Goal: Information Seeking & Learning: Compare options

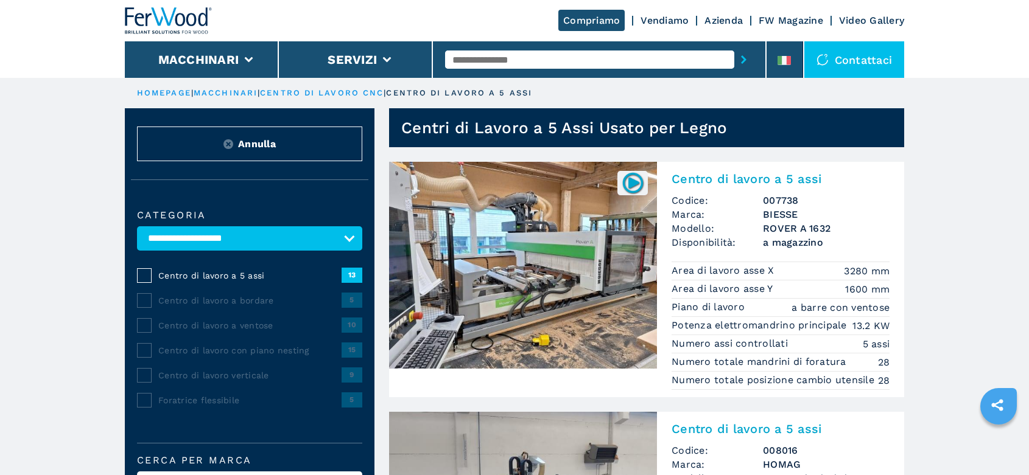
select select "**********"
click at [488, 57] on input "text" at bounding box center [589, 60] width 289 height 18
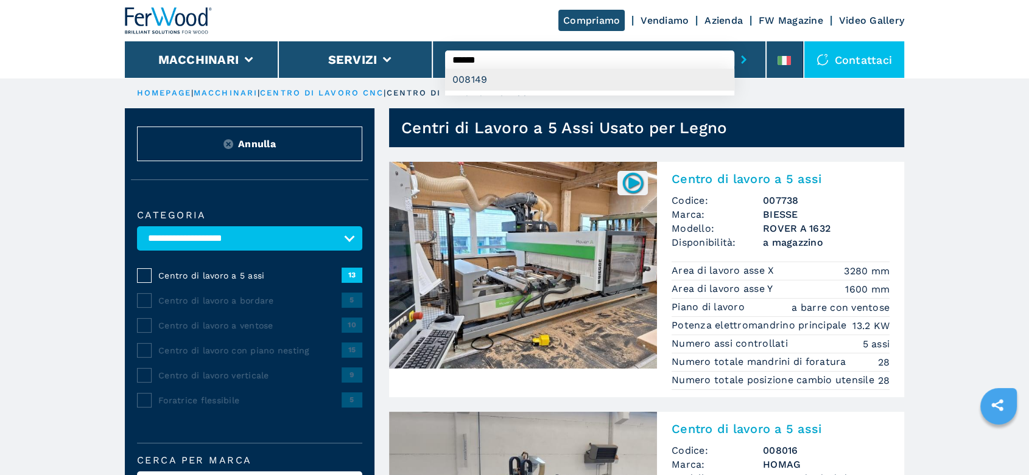
type input "******"
click at [467, 79] on div "008149" at bounding box center [589, 80] width 289 height 22
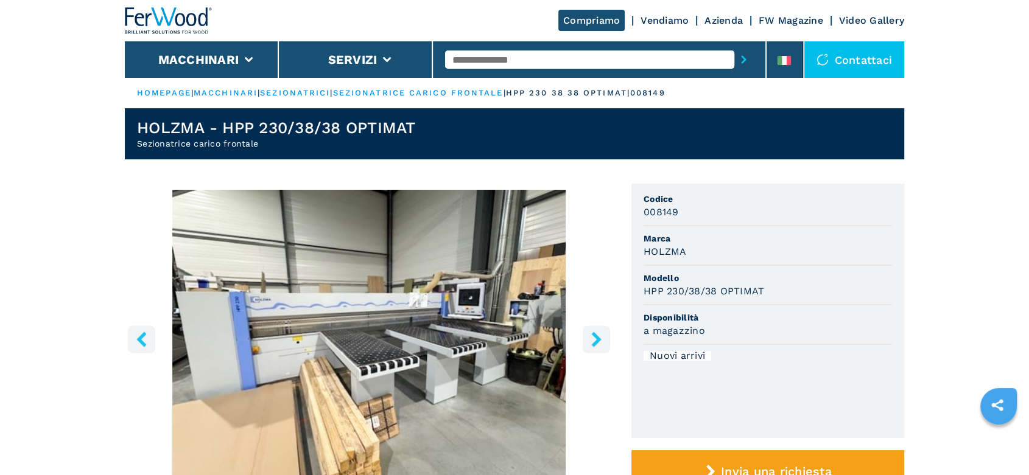
click at [303, 91] on link "sezionatrici" at bounding box center [295, 92] width 70 height 9
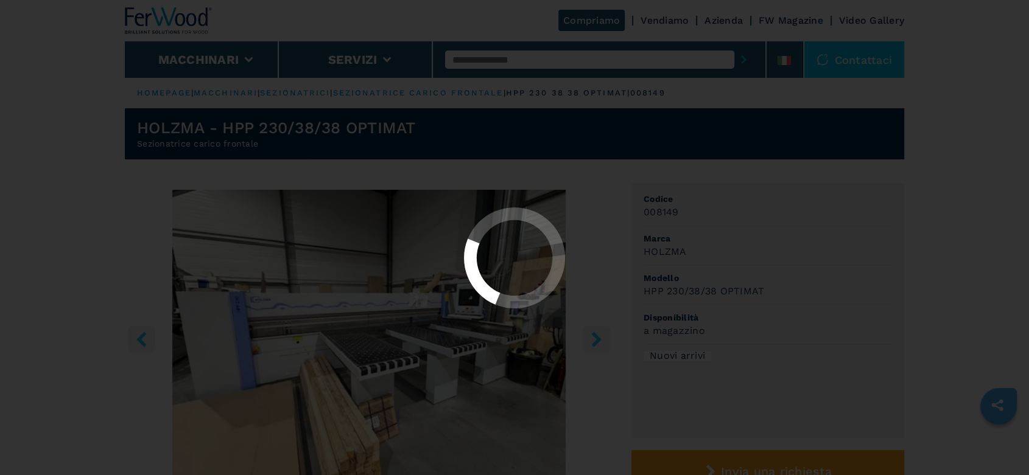
select select "**********"
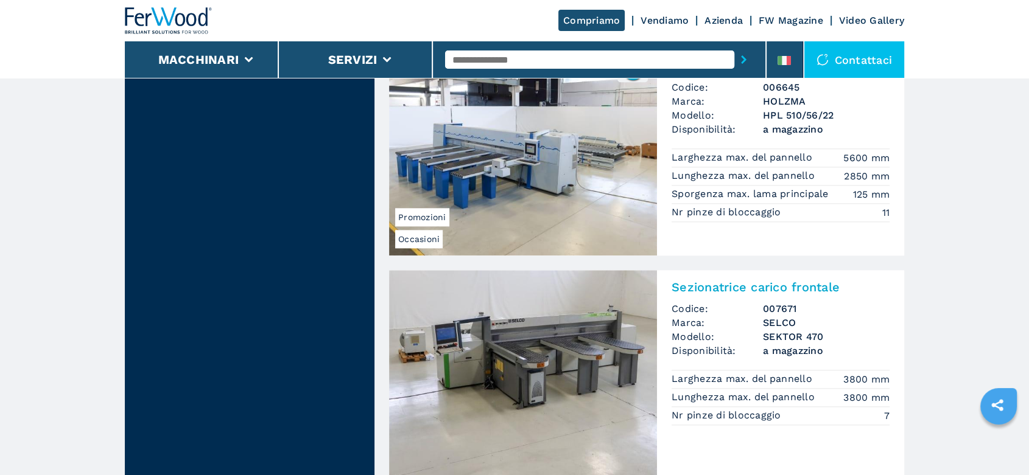
scroll to position [1353, 0]
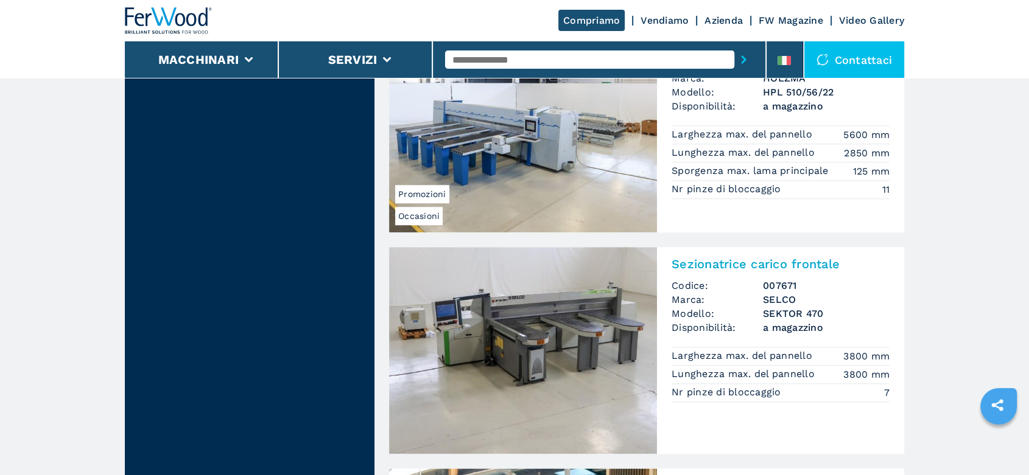
click at [771, 307] on h3 "SEKTOR 470" at bounding box center [826, 314] width 127 height 14
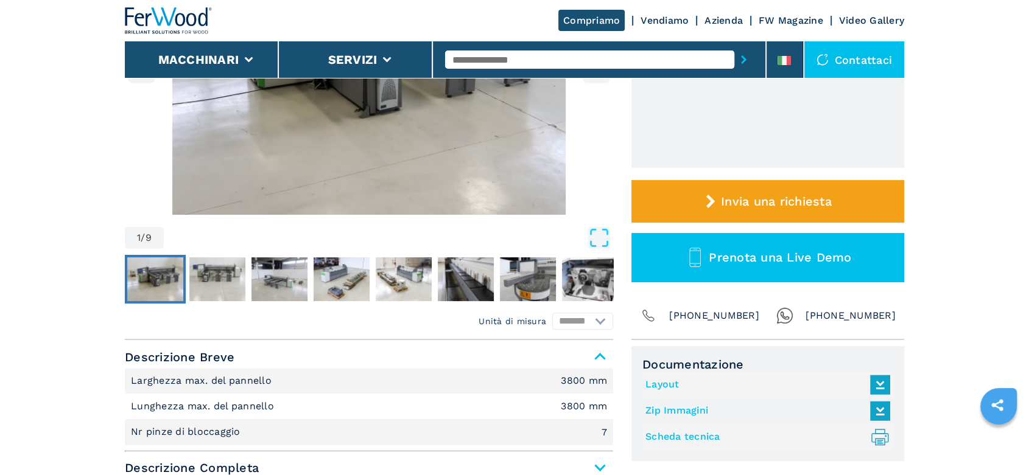
scroll to position [473, 0]
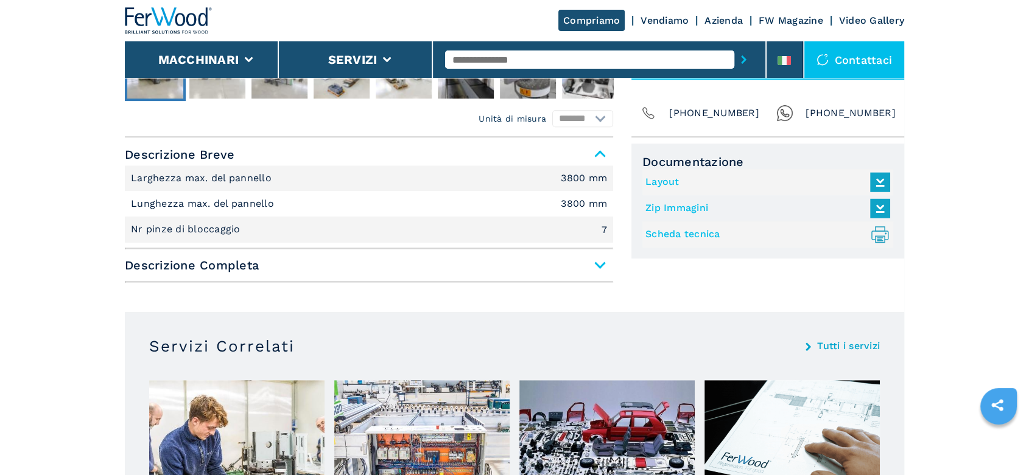
click at [593, 264] on span "Descrizione Completa" at bounding box center [369, 265] width 488 height 22
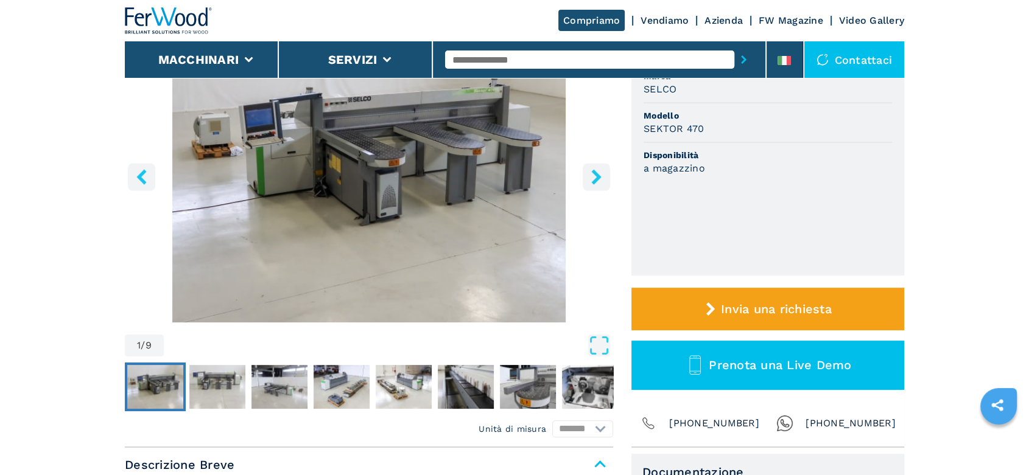
scroll to position [0, 0]
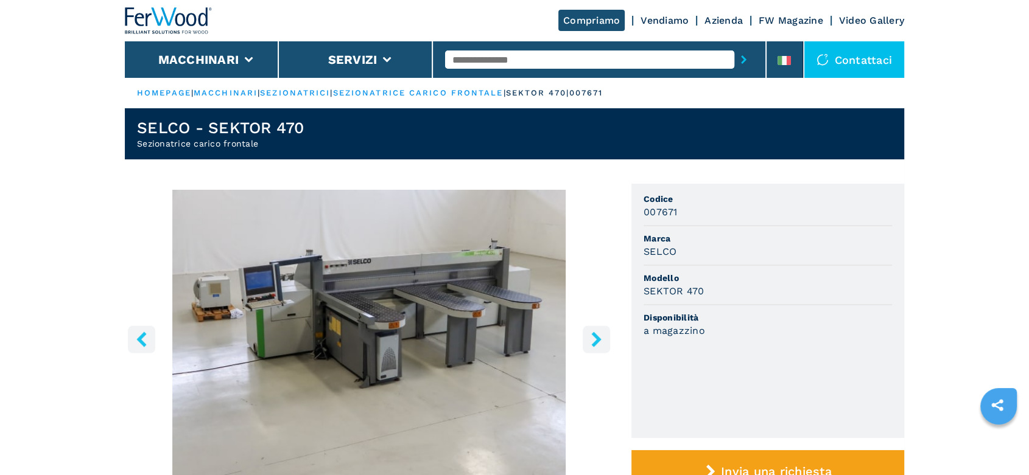
click at [605, 337] on button "right-button" at bounding box center [596, 339] width 27 height 27
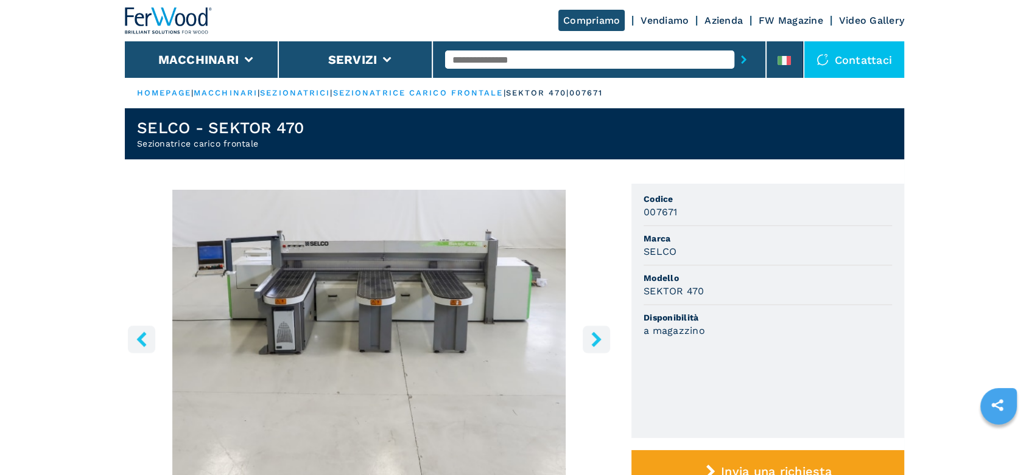
click at [605, 337] on button "right-button" at bounding box center [596, 339] width 27 height 27
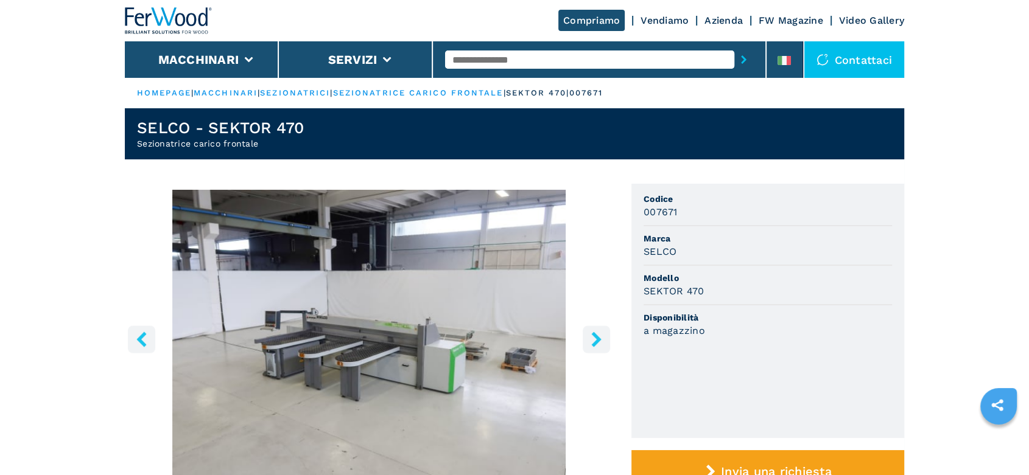
click at [605, 337] on button "right-button" at bounding box center [596, 339] width 27 height 27
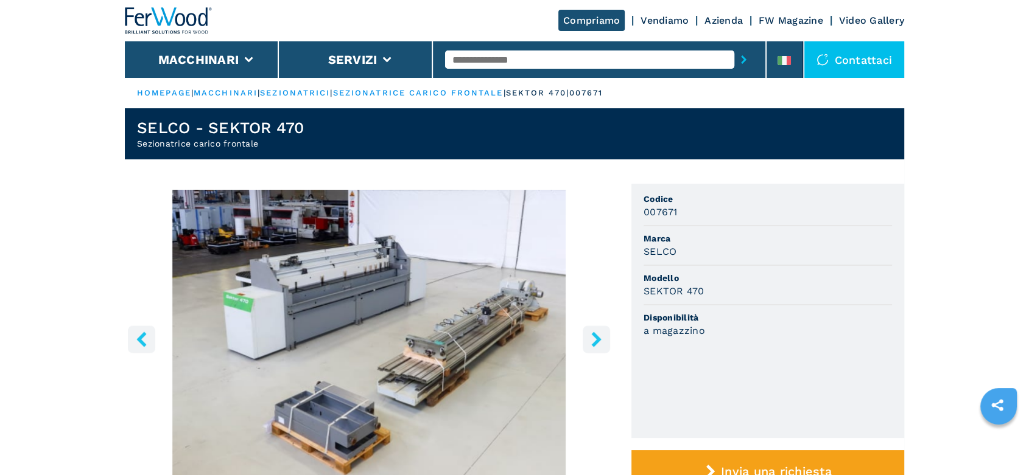
click at [605, 337] on button "right-button" at bounding box center [596, 339] width 27 height 27
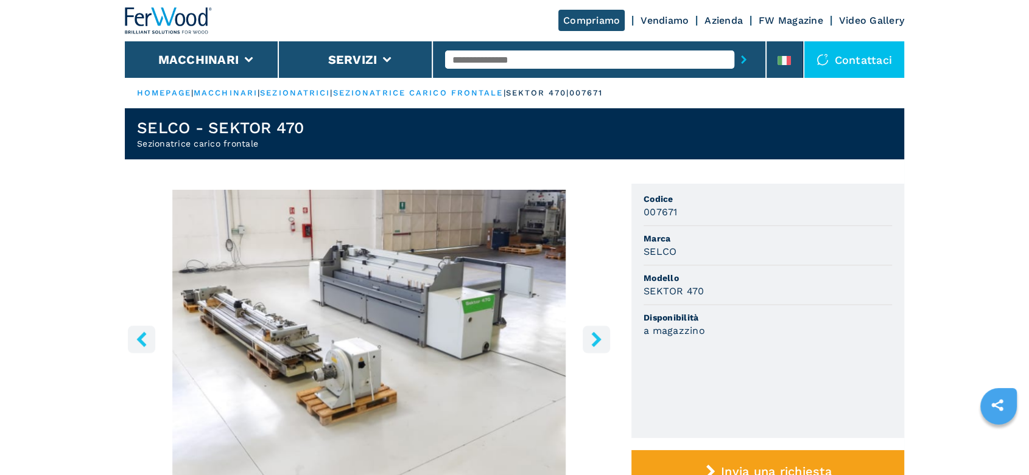
click at [605, 337] on button "right-button" at bounding box center [596, 339] width 27 height 27
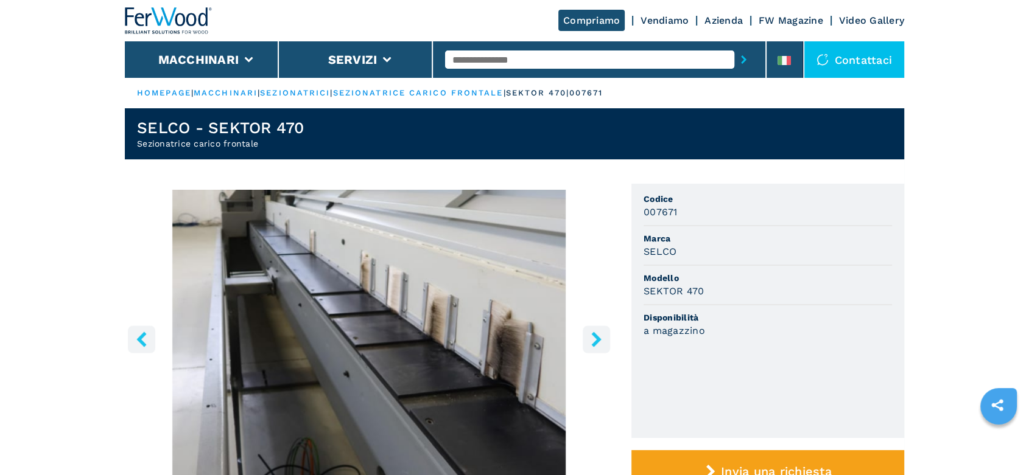
click at [605, 337] on button "right-button" at bounding box center [596, 339] width 27 height 27
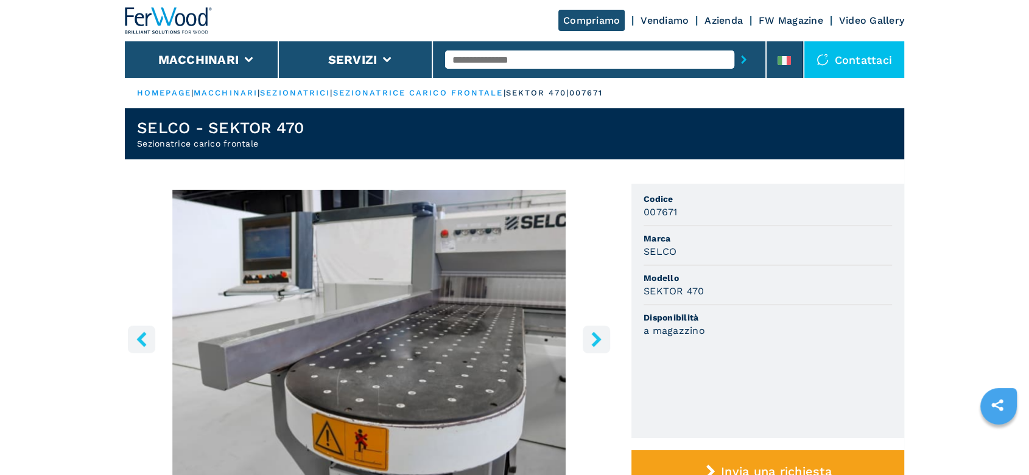
click at [605, 337] on button "right-button" at bounding box center [596, 339] width 27 height 27
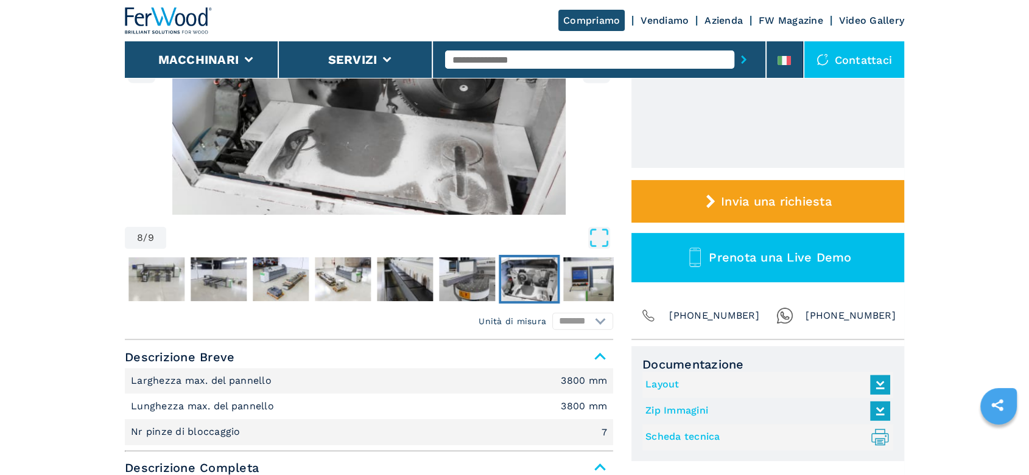
scroll to position [135, 0]
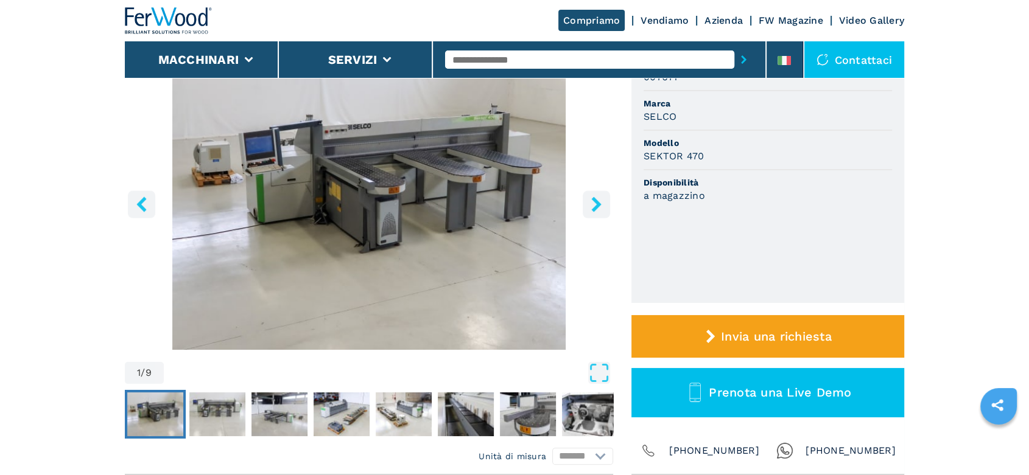
select select "**********"
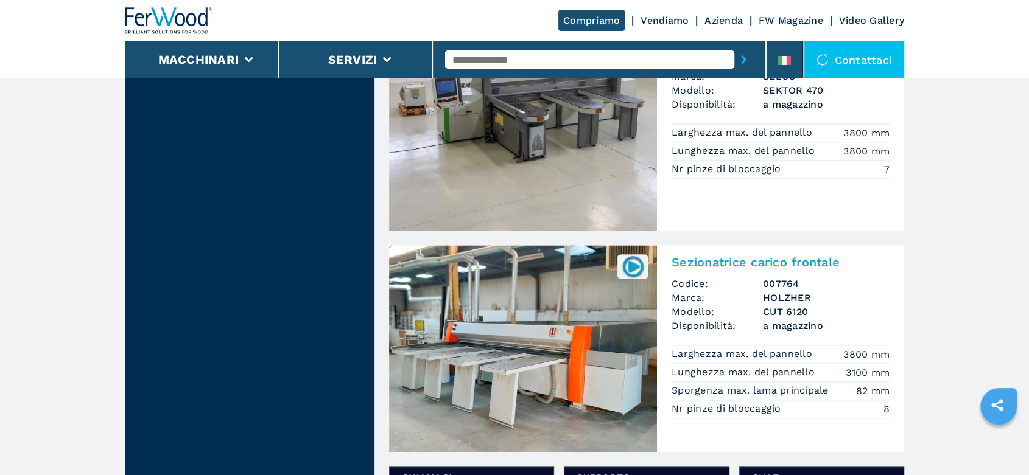
scroll to position [1623, 0]
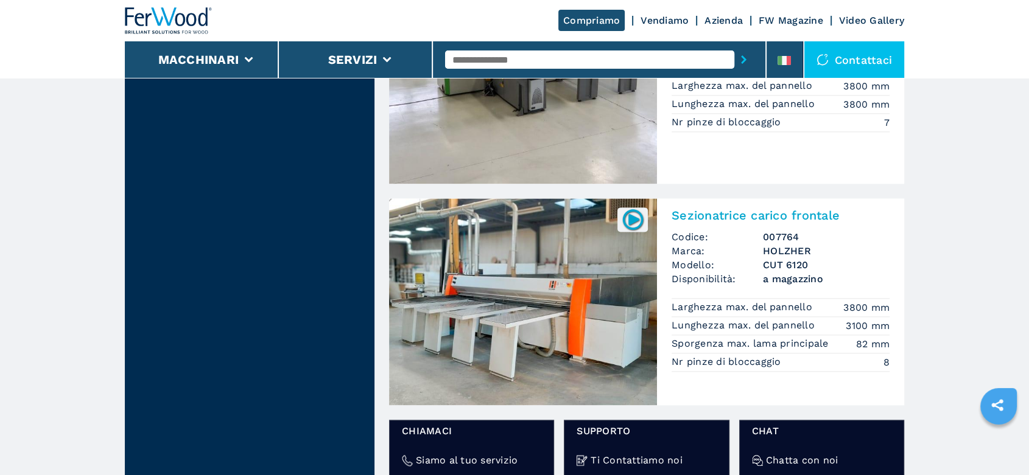
click at [787, 267] on h3 "CUT 6120" at bounding box center [826, 265] width 127 height 14
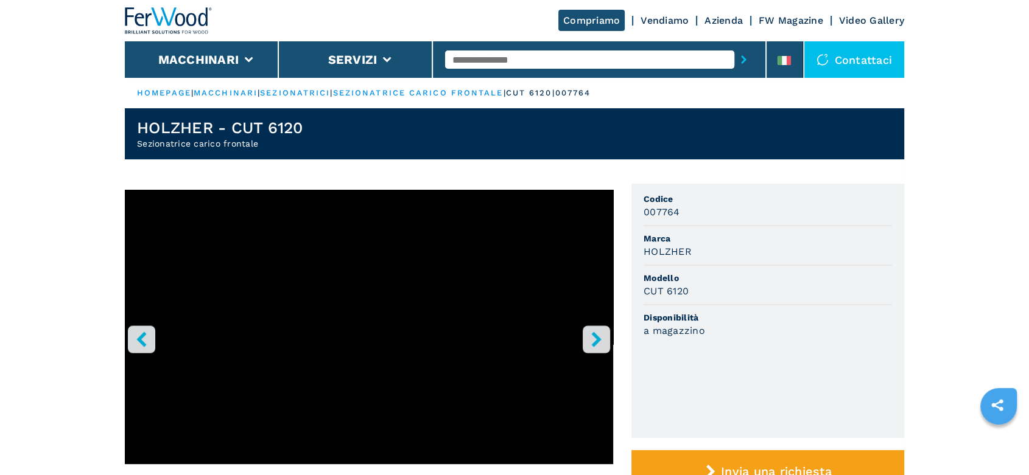
click at [602, 346] on icon "right-button" at bounding box center [596, 339] width 15 height 15
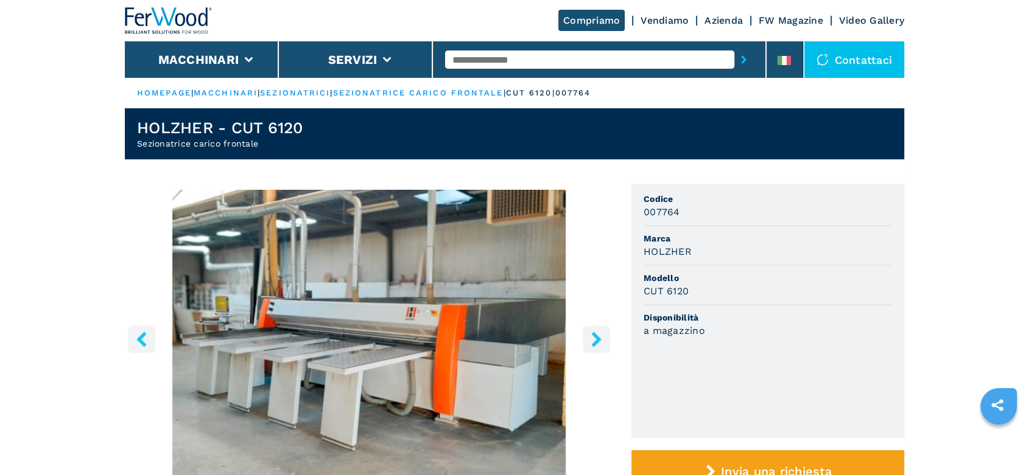
click at [602, 346] on icon "right-button" at bounding box center [596, 339] width 15 height 15
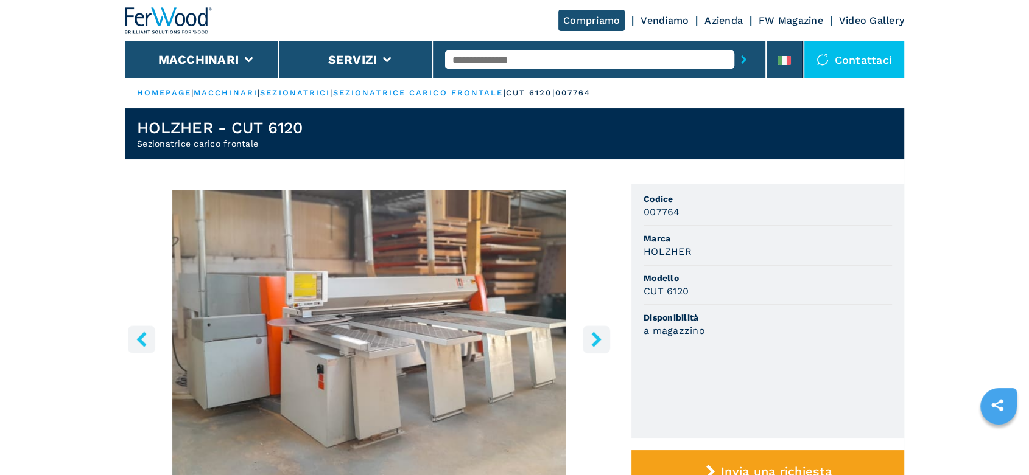
click at [604, 339] on button "right-button" at bounding box center [596, 339] width 27 height 27
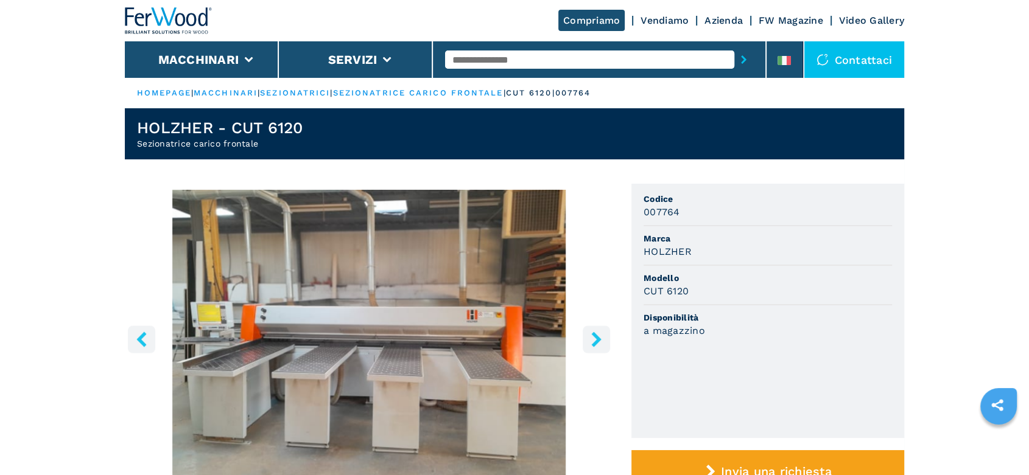
click at [604, 339] on button "right-button" at bounding box center [596, 339] width 27 height 27
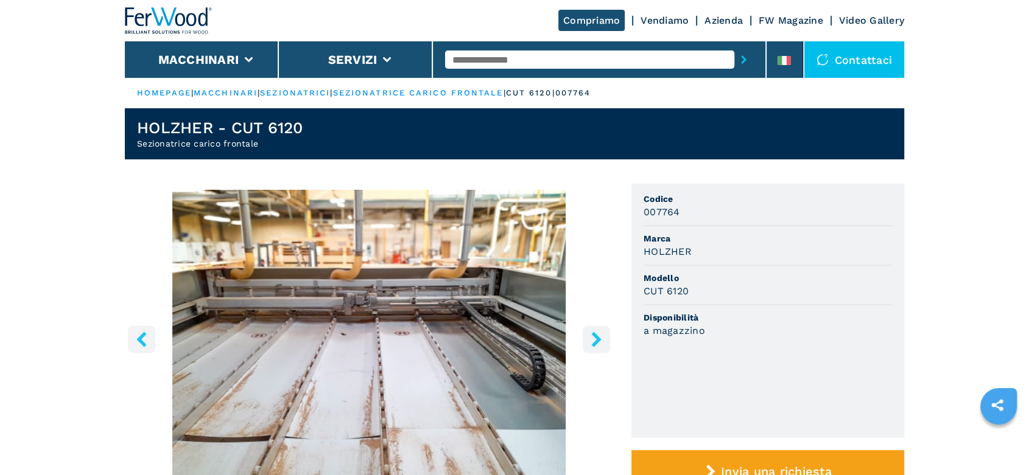
click at [604, 339] on button "right-button" at bounding box center [596, 339] width 27 height 27
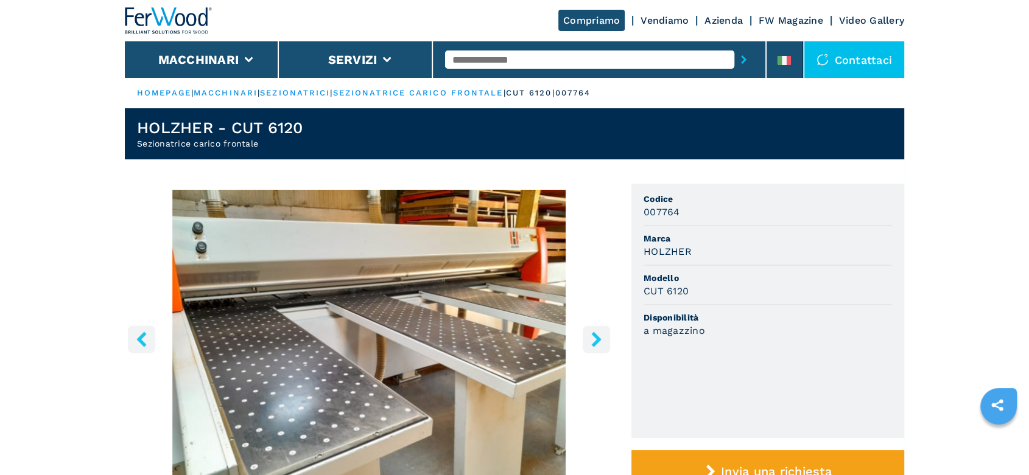
click at [604, 339] on button "right-button" at bounding box center [596, 339] width 27 height 27
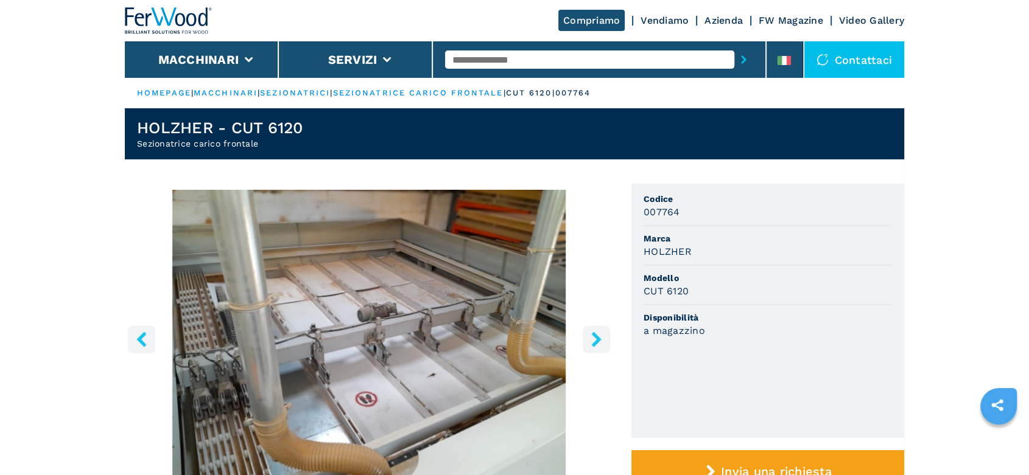
click at [604, 339] on button "right-button" at bounding box center [596, 339] width 27 height 27
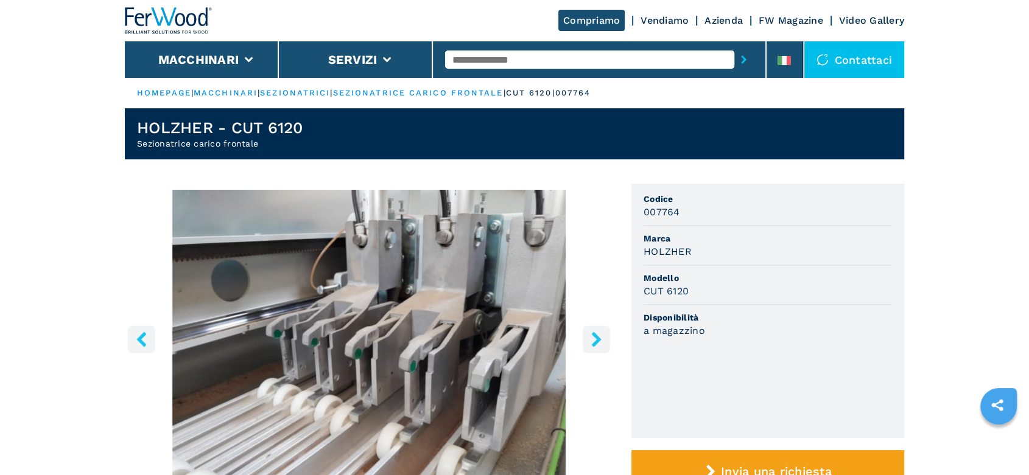
click at [146, 340] on icon "left-button" at bounding box center [141, 339] width 15 height 15
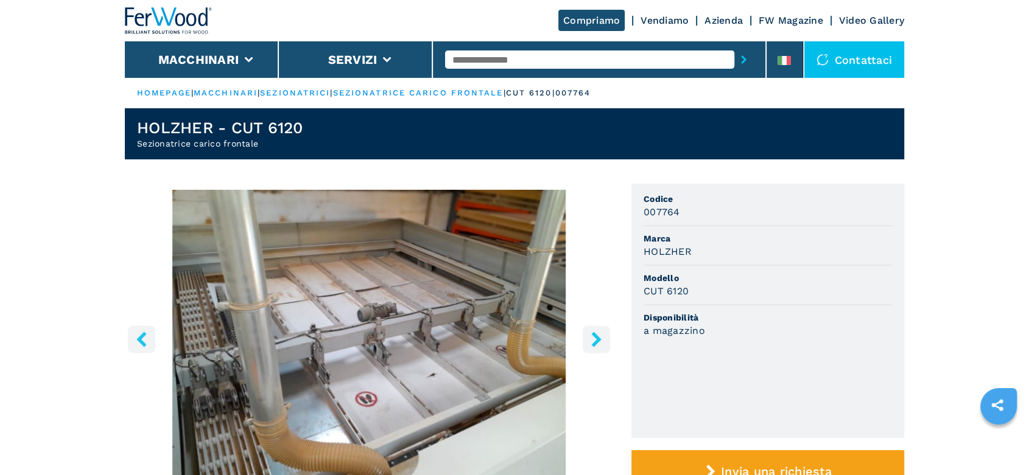
click at [591, 344] on icon "right-button" at bounding box center [596, 339] width 15 height 15
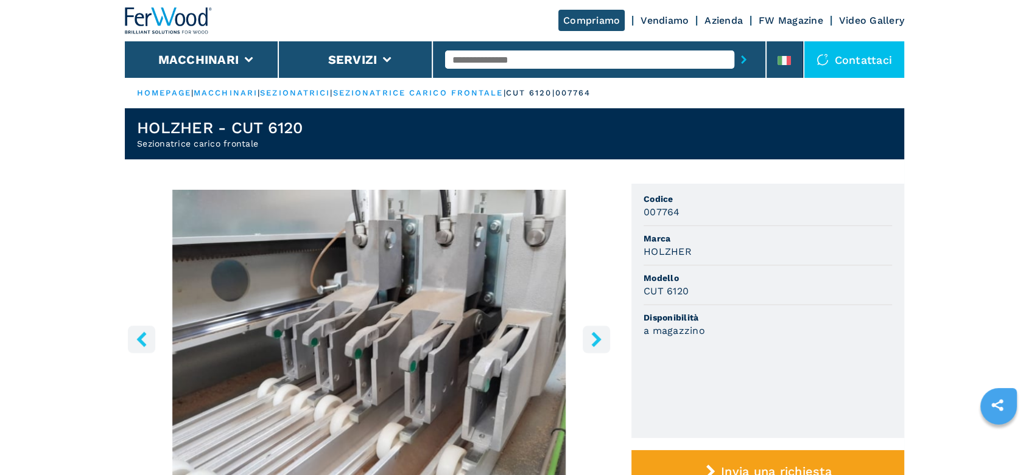
click at [591, 344] on icon "right-button" at bounding box center [596, 339] width 15 height 15
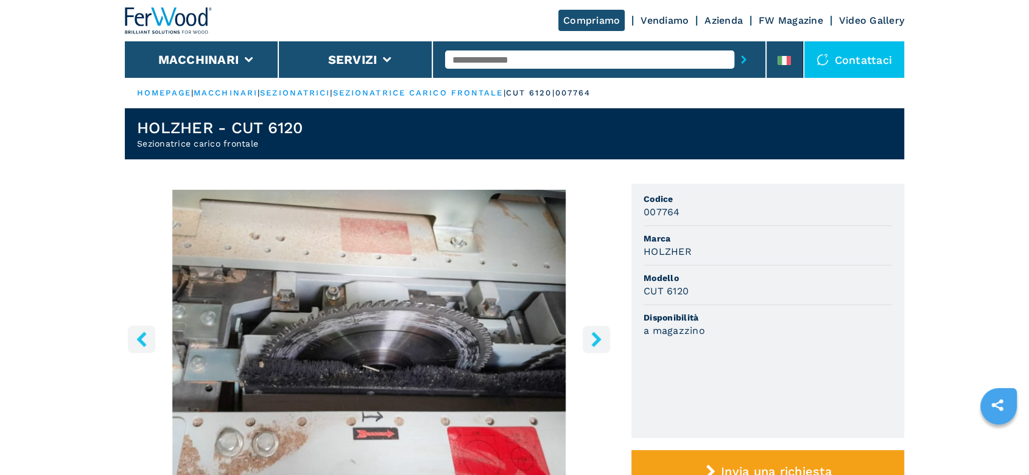
click at [591, 344] on icon "right-button" at bounding box center [596, 339] width 15 height 15
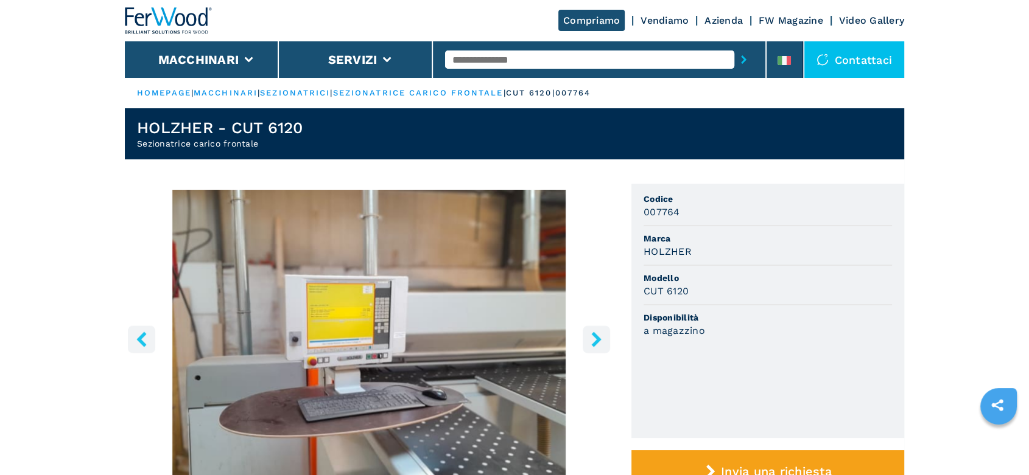
click at [591, 344] on icon "right-button" at bounding box center [596, 339] width 15 height 15
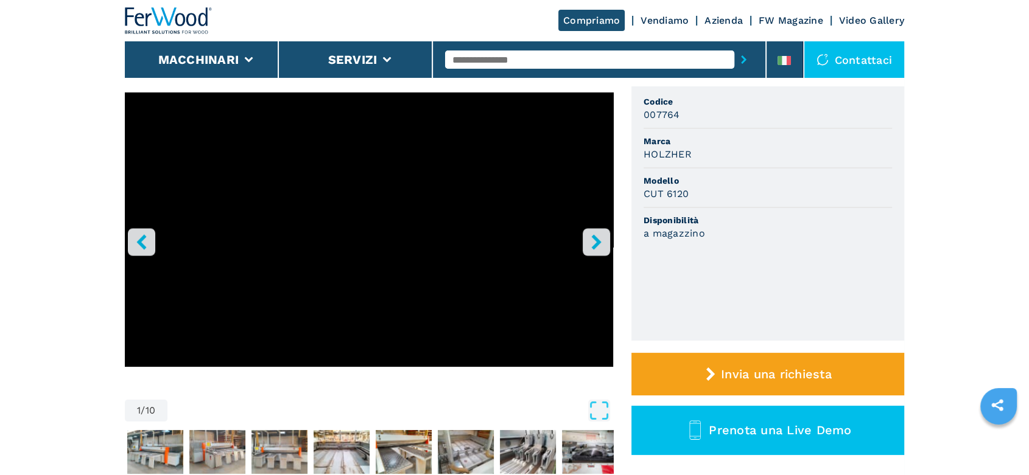
scroll to position [68, 0]
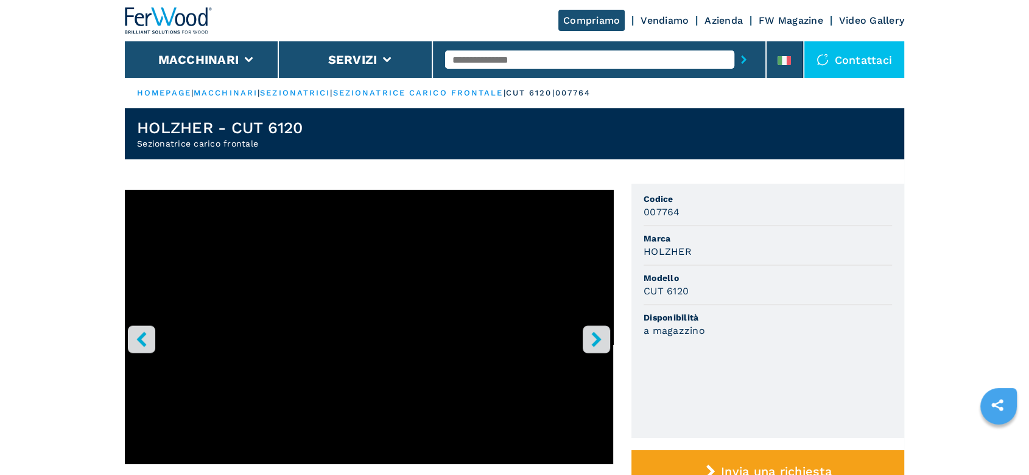
select select "**********"
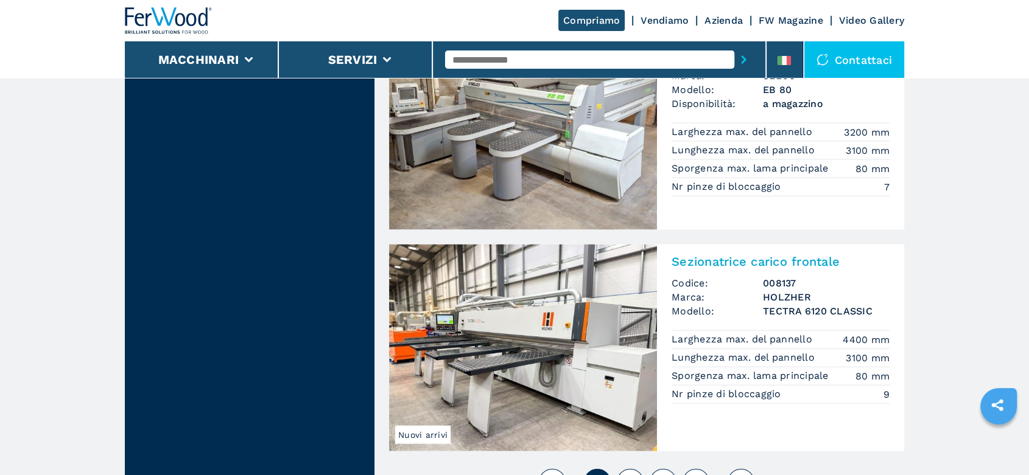
scroll to position [2840, 0]
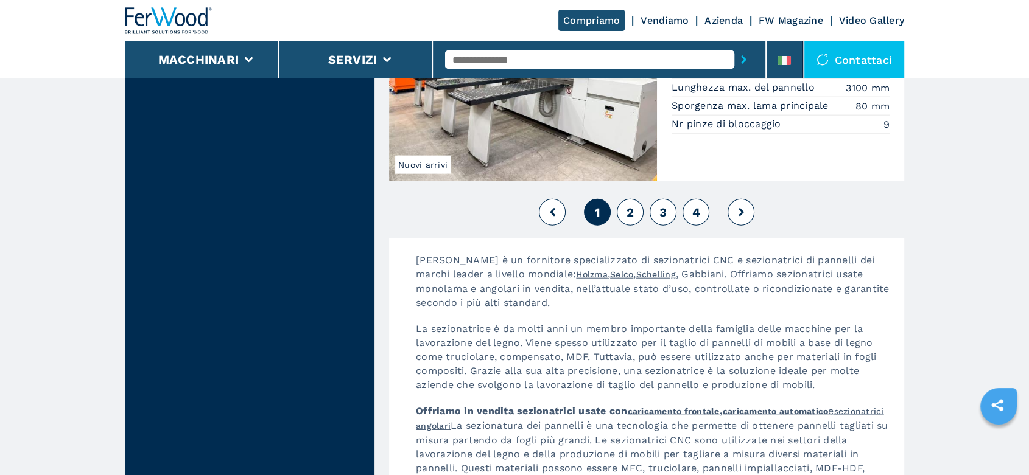
click at [627, 205] on span "2" at bounding box center [629, 212] width 7 height 15
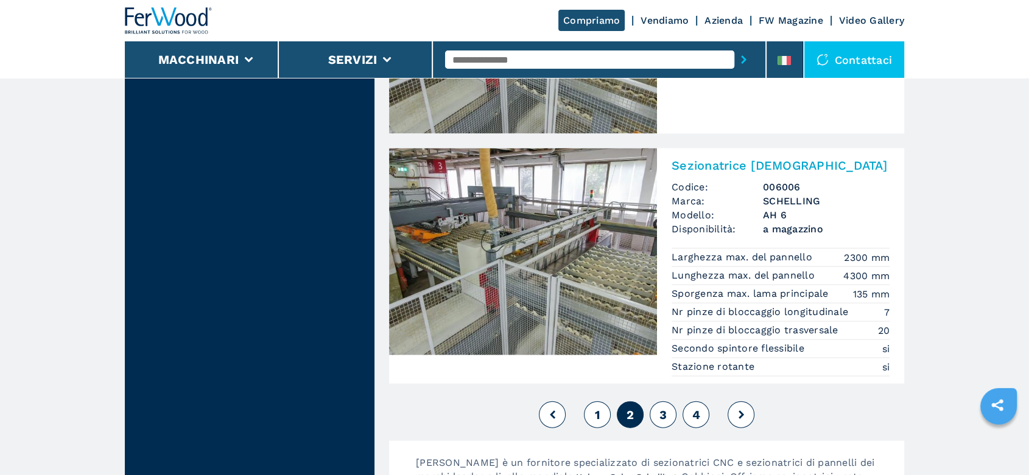
scroll to position [2705, 0]
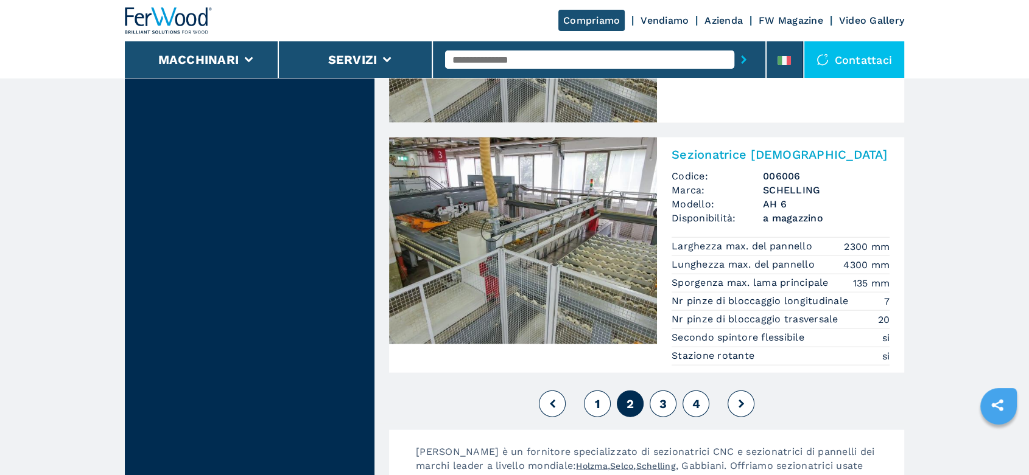
click at [665, 402] on span "3" at bounding box center [662, 404] width 7 height 15
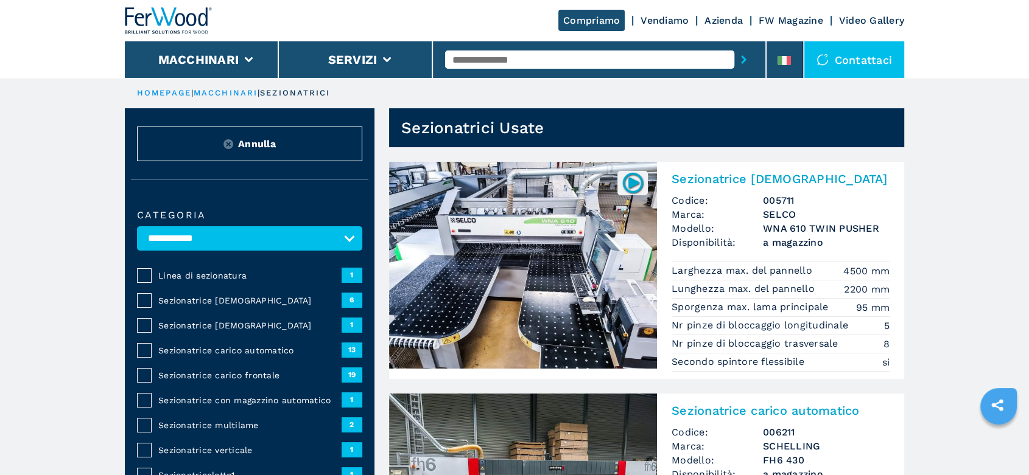
click at [245, 369] on span "Sezionatrice carico frontale" at bounding box center [249, 375] width 183 height 12
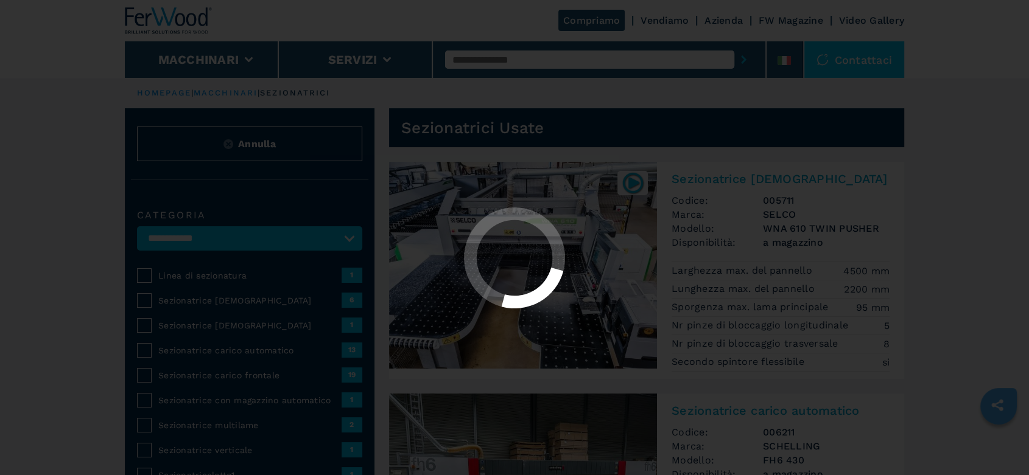
select select "**********"
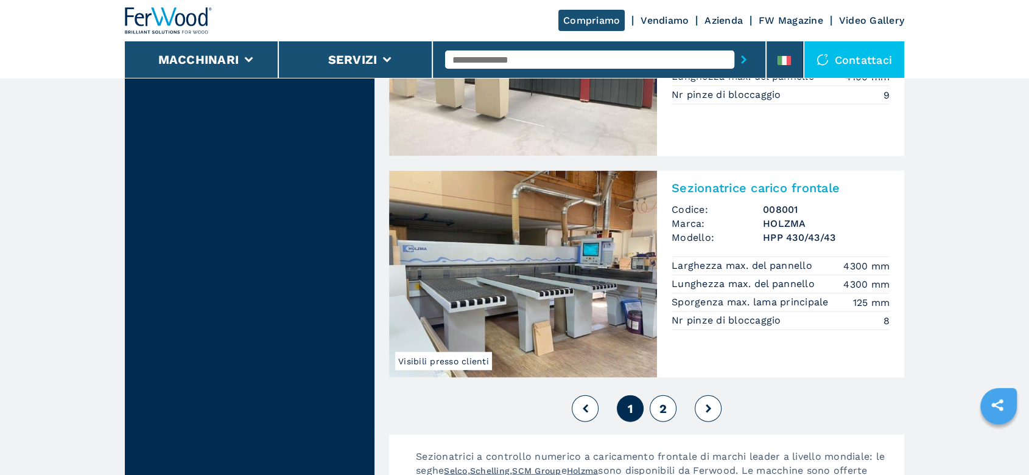
scroll to position [2637, 0]
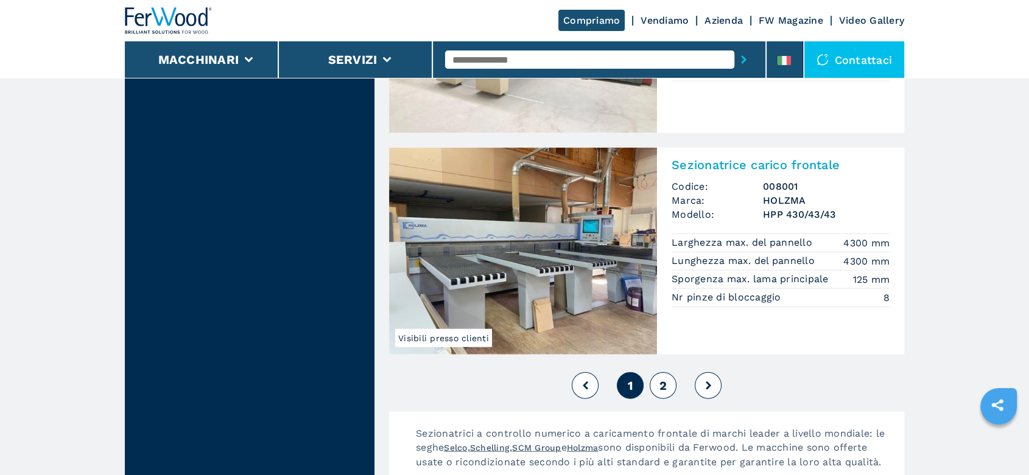
click at [704, 385] on button at bounding box center [708, 386] width 27 height 27
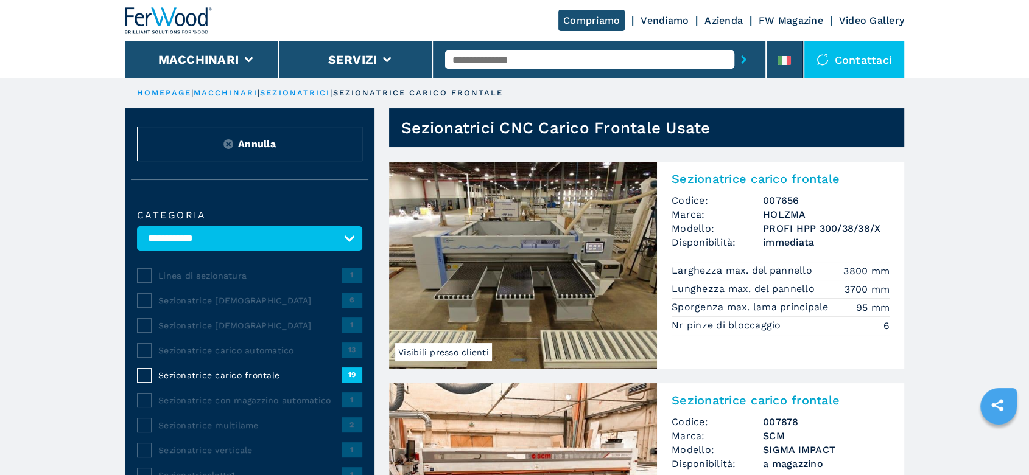
click at [483, 60] on input "text" at bounding box center [589, 60] width 289 height 18
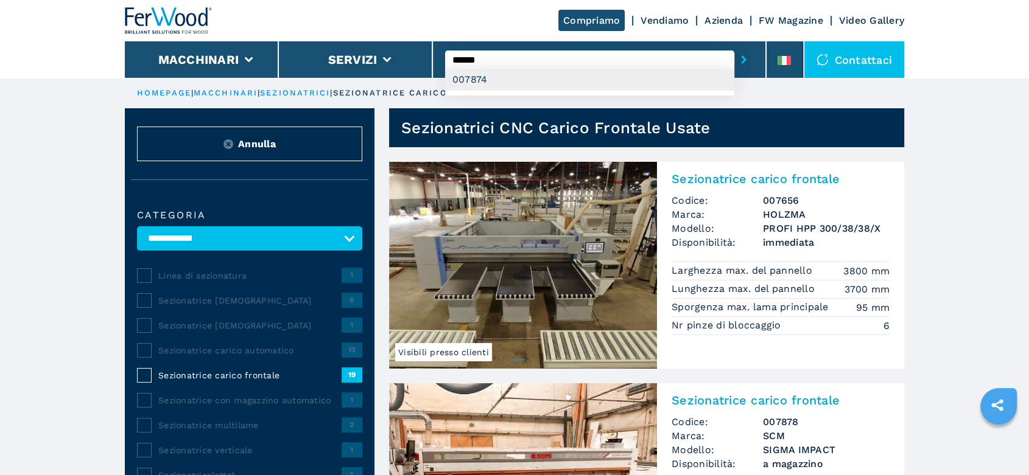
type input "******"
click at [477, 77] on div "007874" at bounding box center [589, 80] width 289 height 22
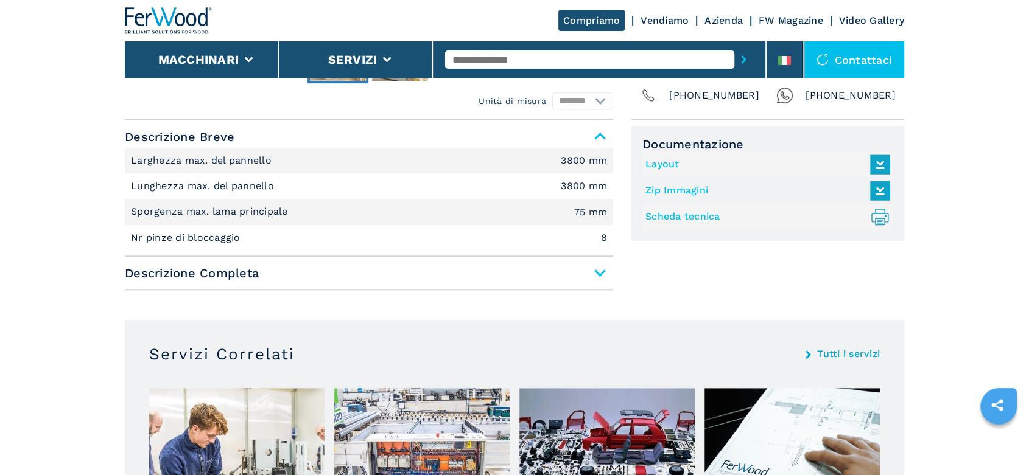
scroll to position [541, 0]
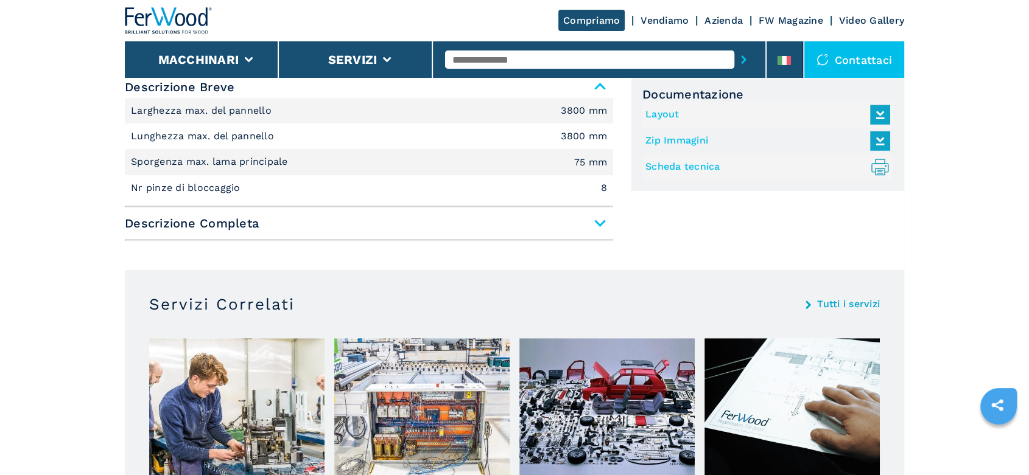
click at [713, 167] on link "Scheda tecnica .prefix__st0{stroke-linecap:round;stroke-linejoin:round}.prefix_…" at bounding box center [764, 167] width 239 height 20
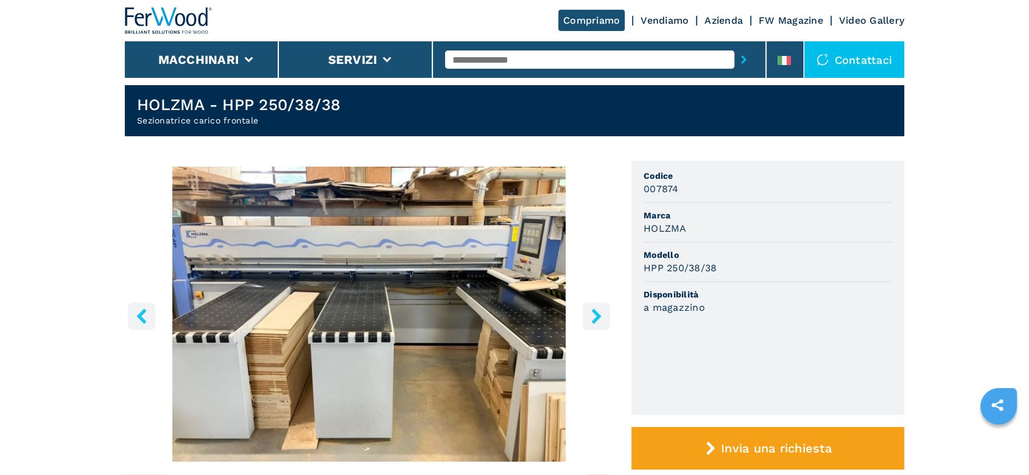
scroll to position [0, 0]
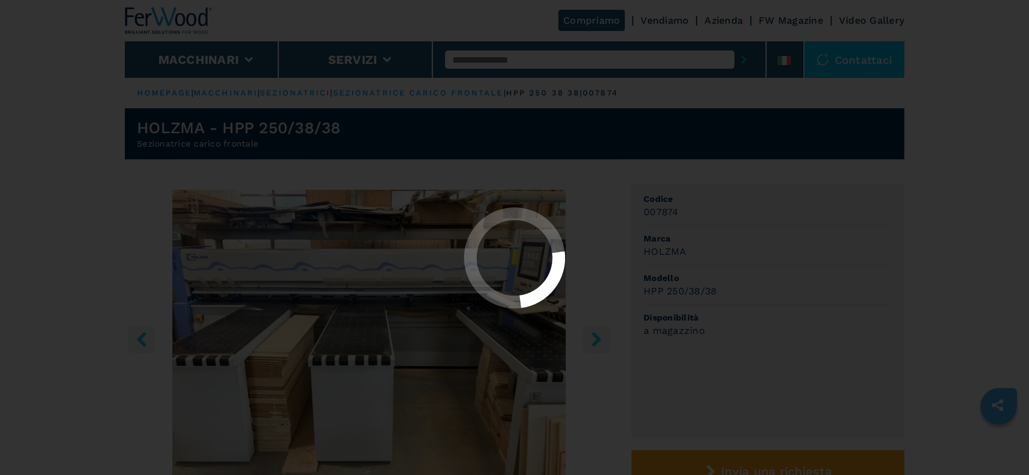
select select "**********"
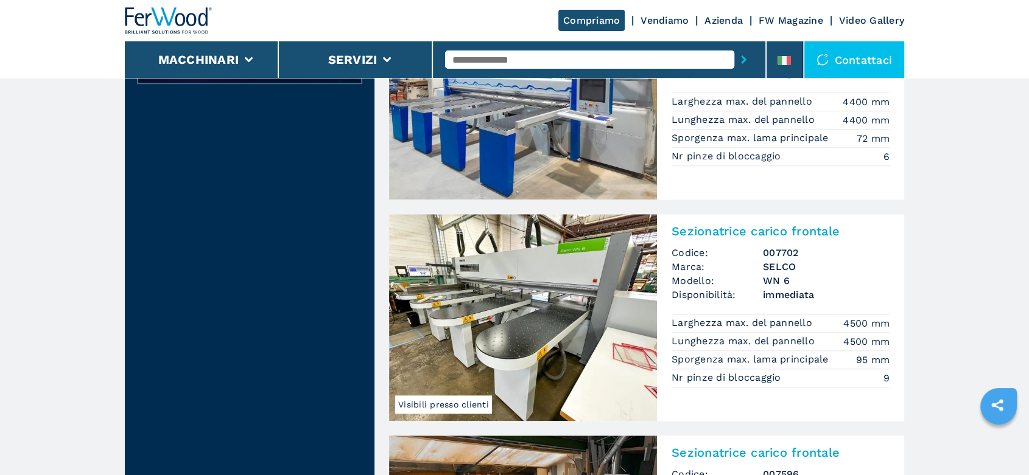
scroll to position [1488, 0]
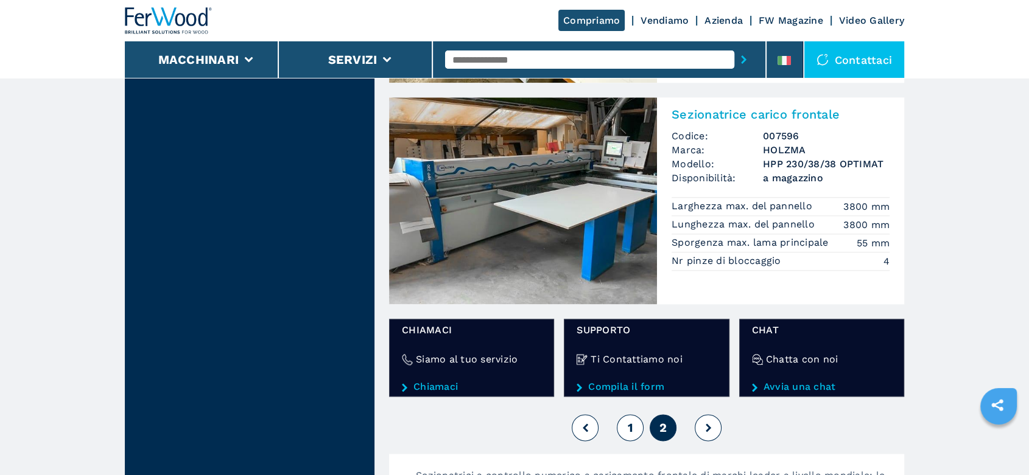
click at [632, 425] on span "1" at bounding box center [629, 428] width 5 height 15
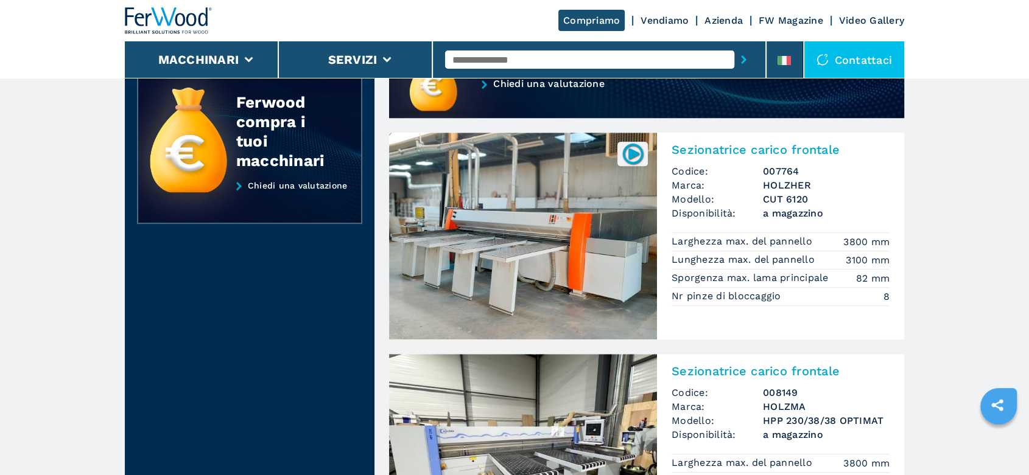
scroll to position [947, 0]
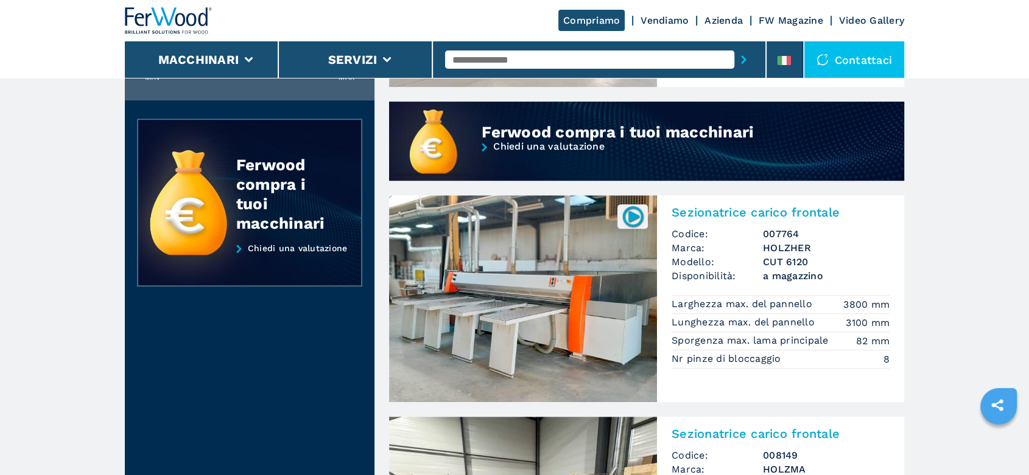
click at [774, 261] on h3 "CUT 6120" at bounding box center [826, 262] width 127 height 14
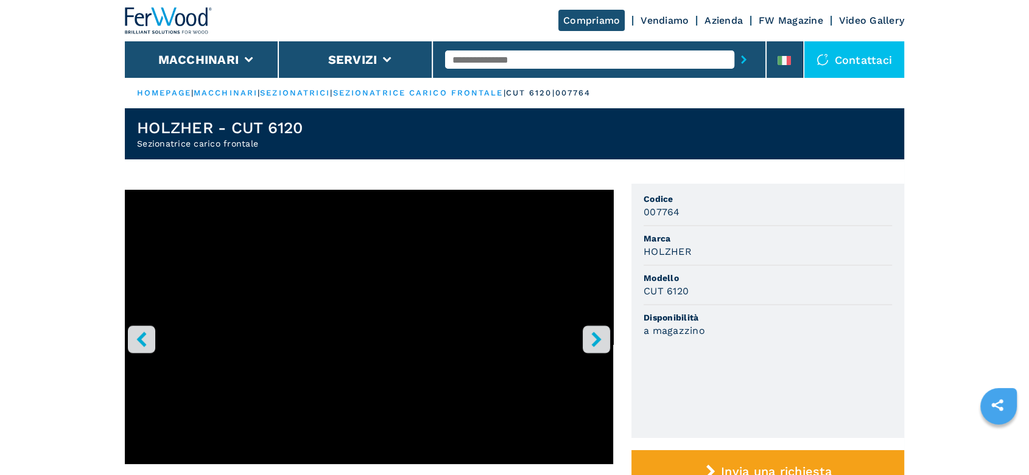
scroll to position [405, 0]
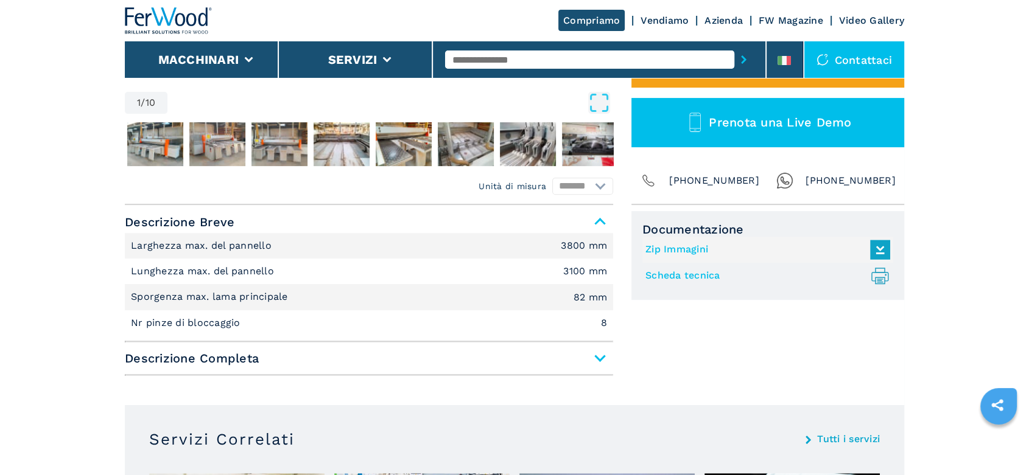
click at [713, 278] on link "Scheda tecnica .prefix__st0{stroke-linecap:round;stroke-linejoin:round}.prefix_…" at bounding box center [764, 276] width 239 height 20
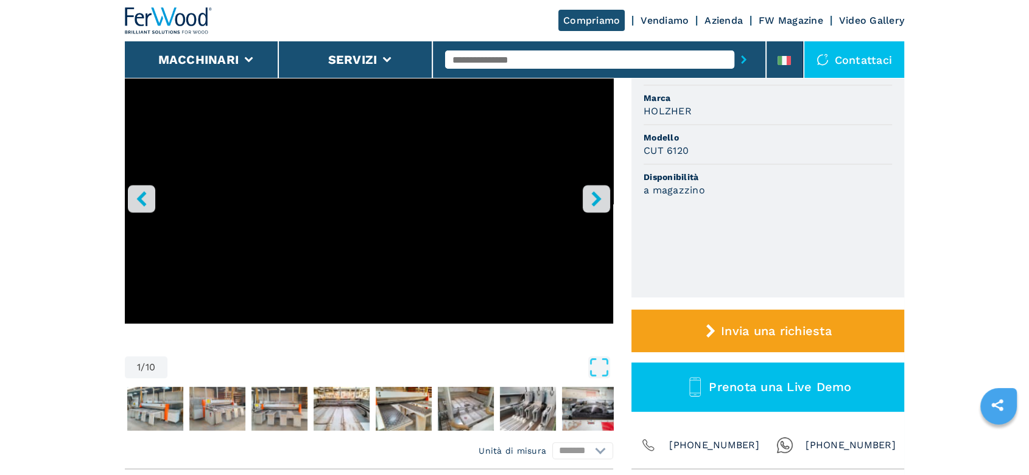
scroll to position [135, 0]
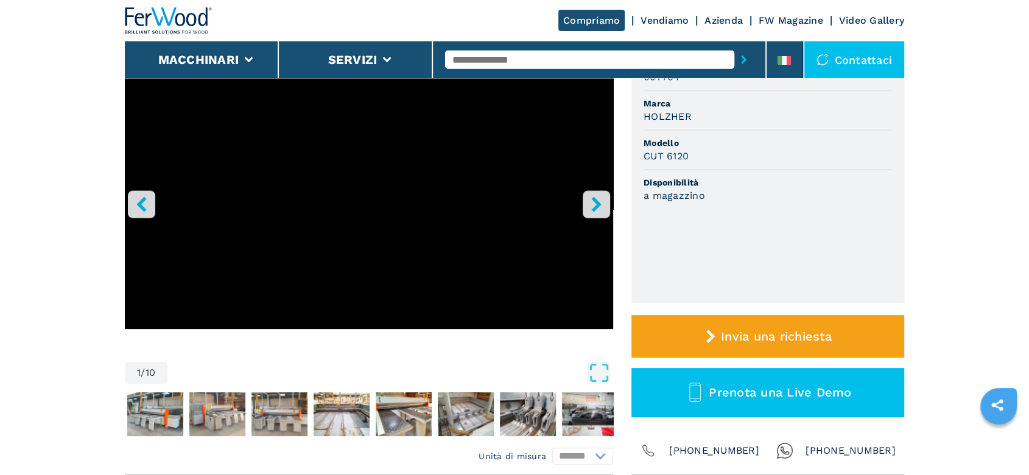
click at [596, 200] on icon "right-button" at bounding box center [596, 204] width 10 height 15
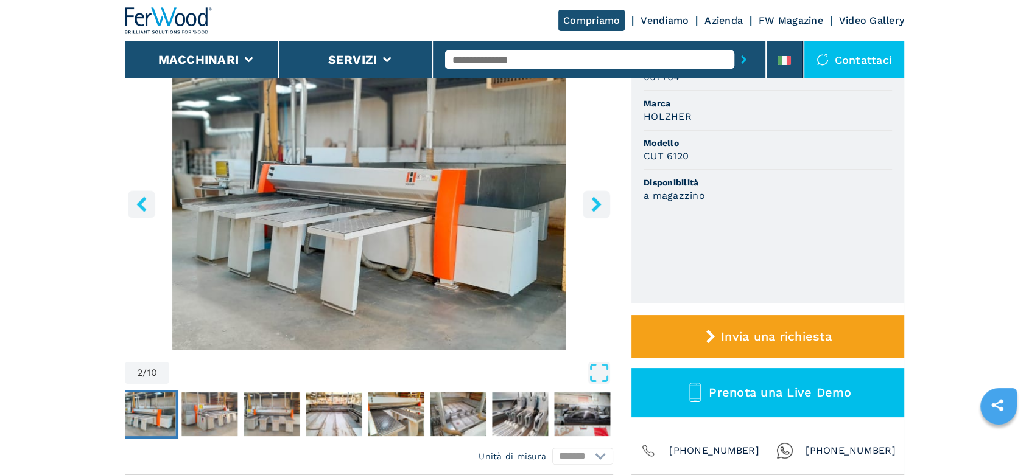
click at [596, 200] on icon "right-button" at bounding box center [596, 204] width 10 height 15
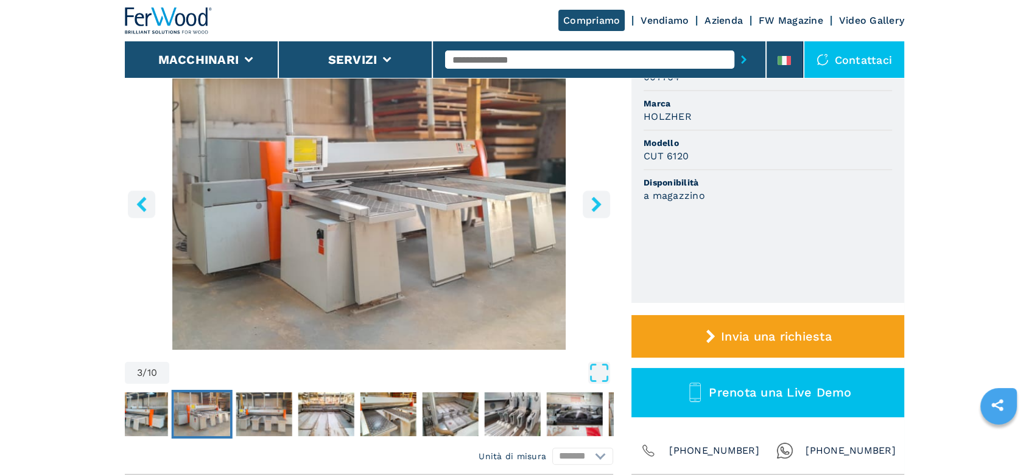
click at [596, 200] on icon "right-button" at bounding box center [596, 204] width 10 height 15
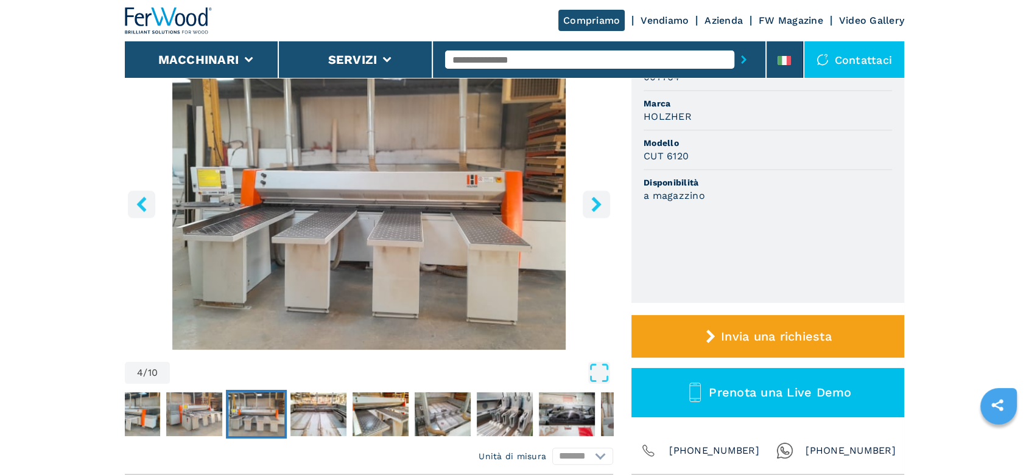
click at [596, 200] on icon "right-button" at bounding box center [596, 204] width 10 height 15
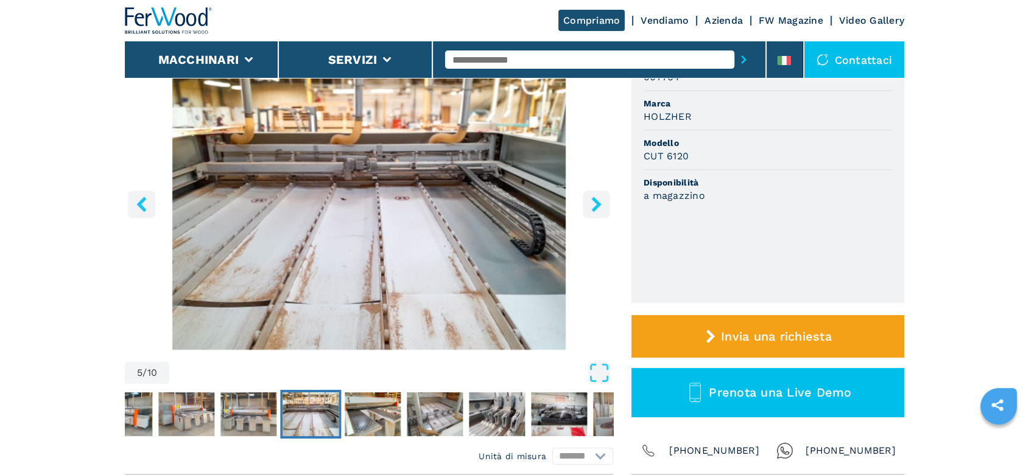
click at [596, 200] on icon "right-button" at bounding box center [596, 204] width 10 height 15
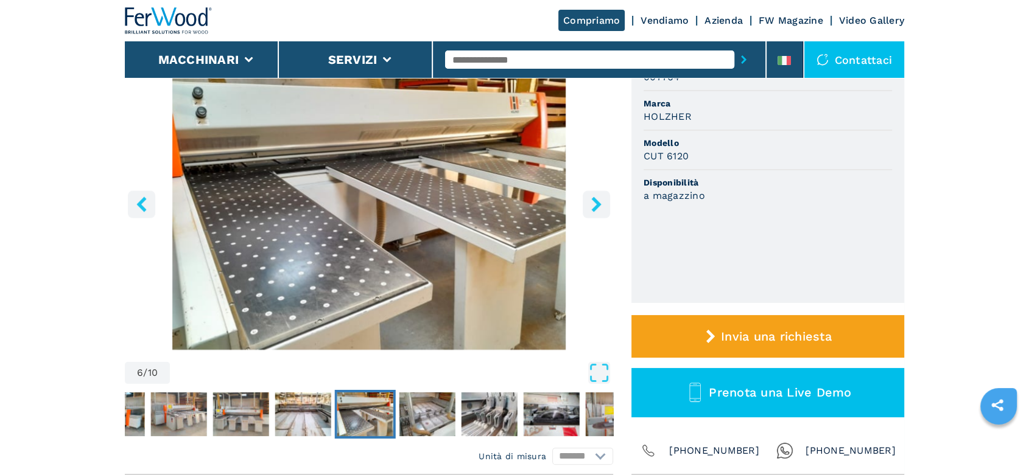
click at [596, 200] on icon "right-button" at bounding box center [596, 204] width 10 height 15
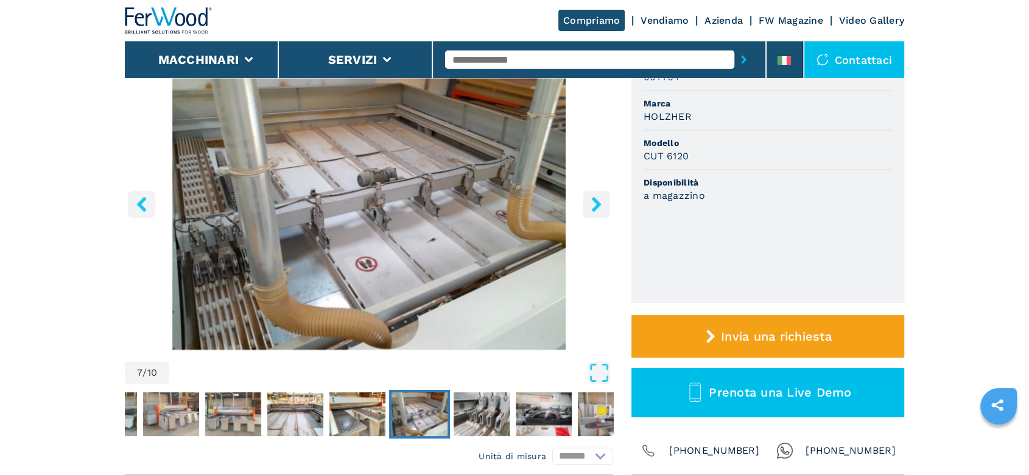
click at [596, 200] on icon "right-button" at bounding box center [596, 204] width 10 height 15
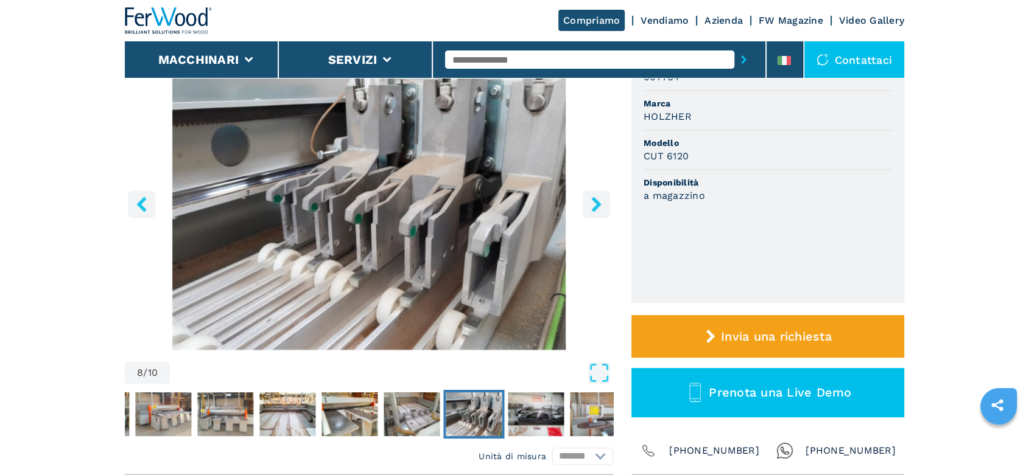
click at [596, 200] on icon "right-button" at bounding box center [596, 204] width 10 height 15
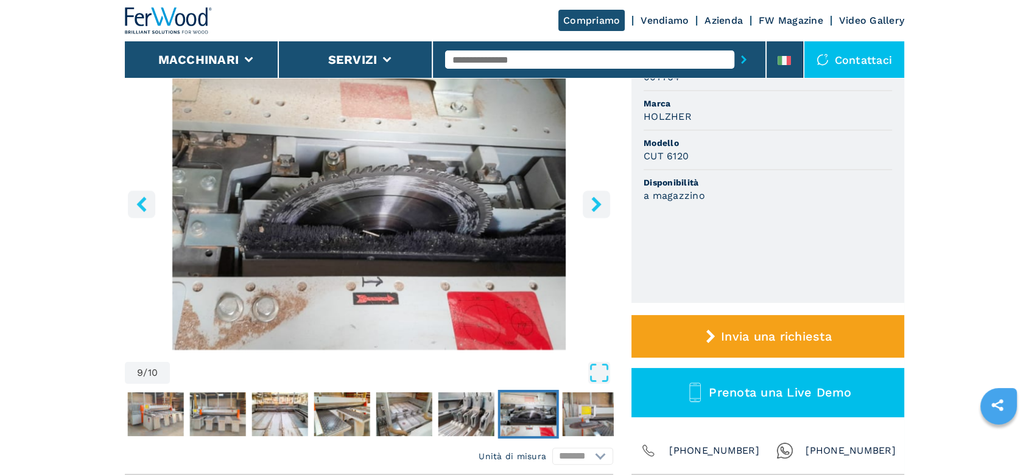
click at [596, 200] on icon "right-button" at bounding box center [596, 204] width 10 height 15
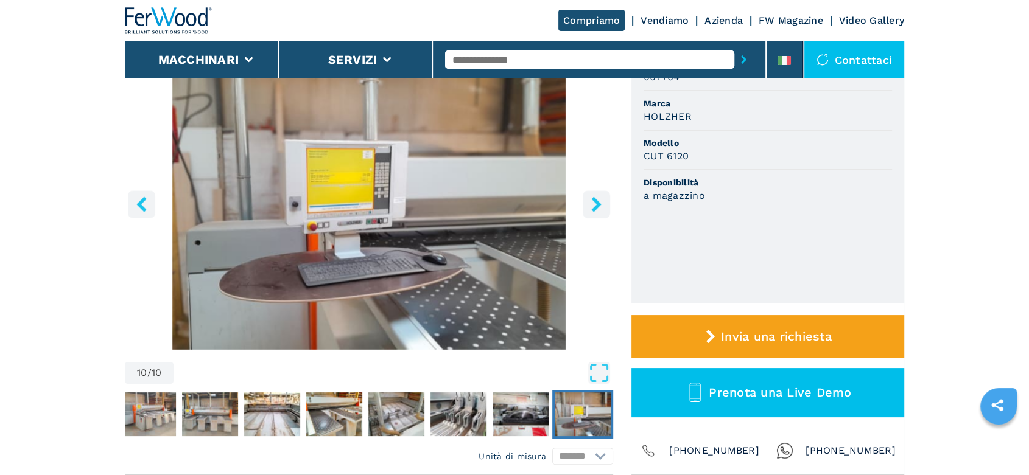
click at [596, 200] on icon "right-button" at bounding box center [596, 204] width 10 height 15
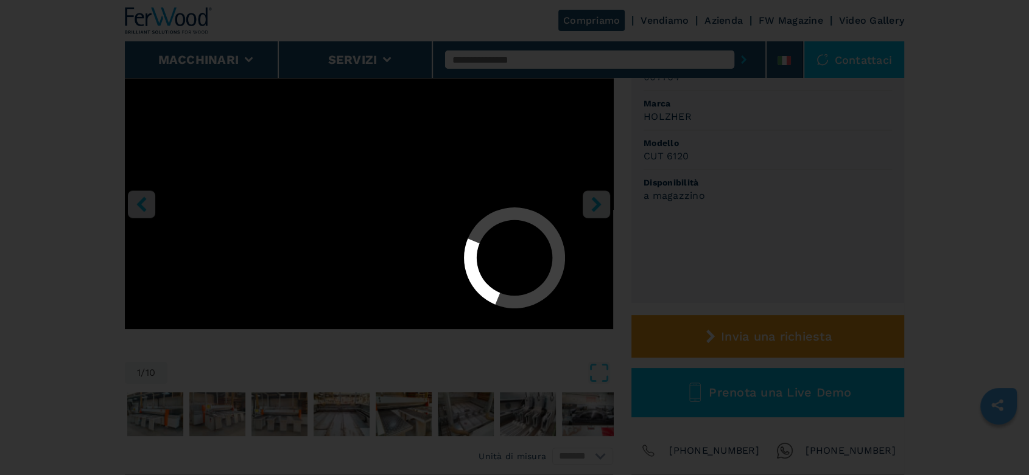
select select "**********"
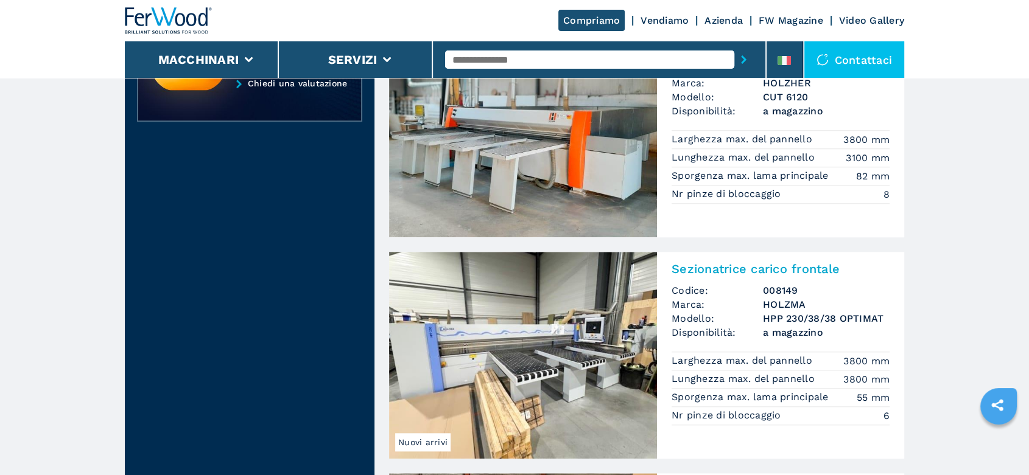
scroll to position [1082, 0]
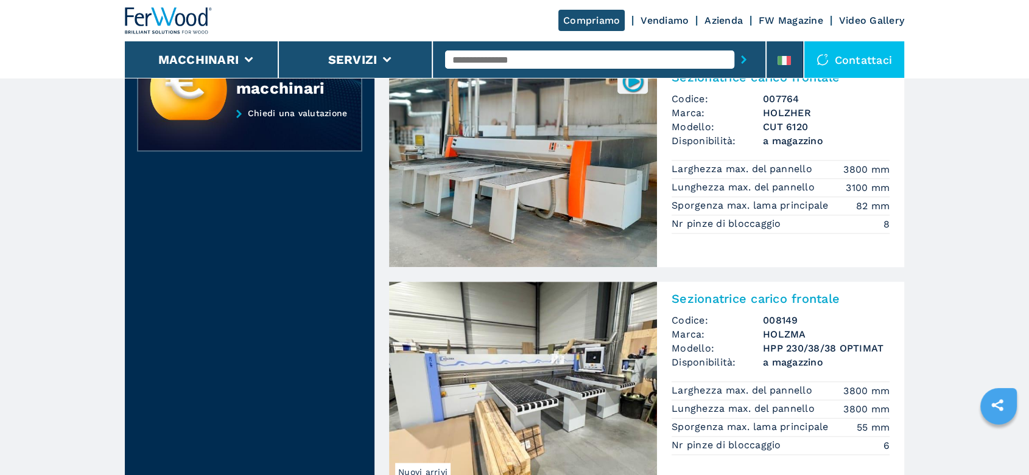
click at [807, 370] on div "Sezionatrice carico frontale Codice: 008149 Marca: HOLZMA Modello: HPP 230/38/3…" at bounding box center [780, 372] width 247 height 181
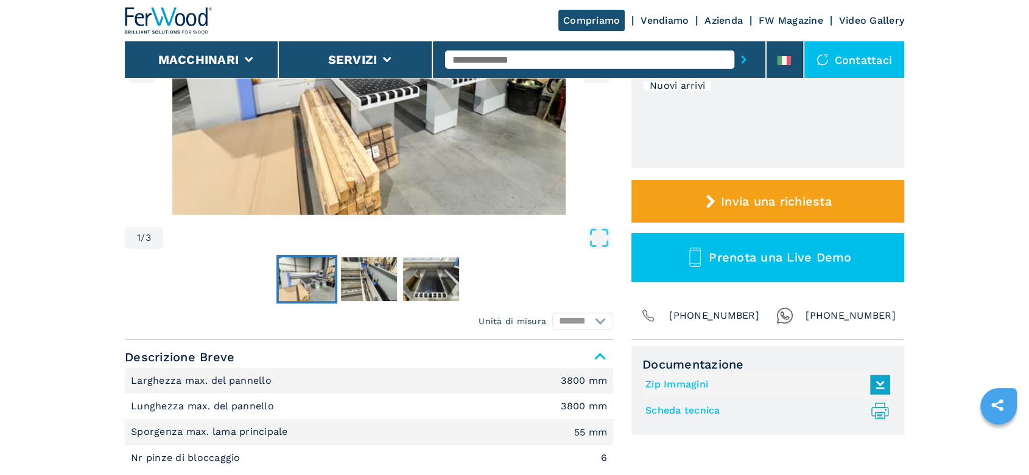
scroll to position [338, 0]
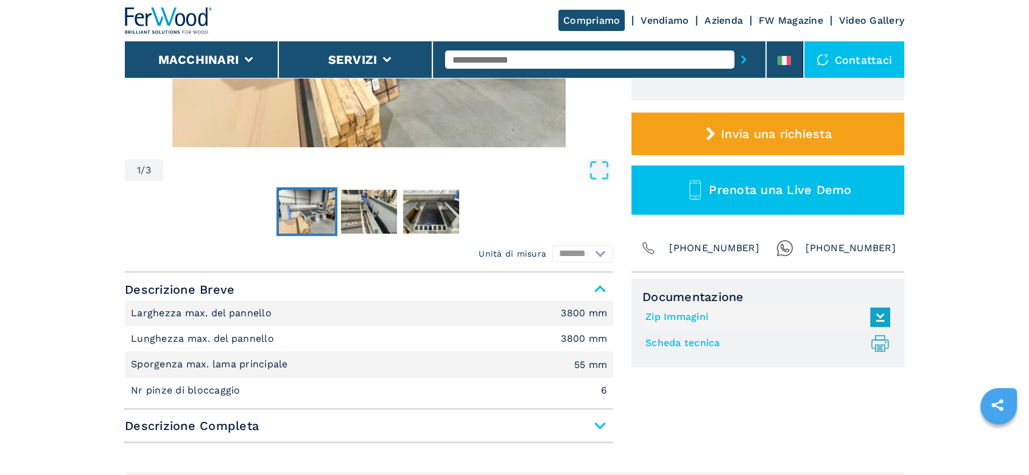
click at [597, 426] on span "Descrizione Completa" at bounding box center [369, 426] width 488 height 22
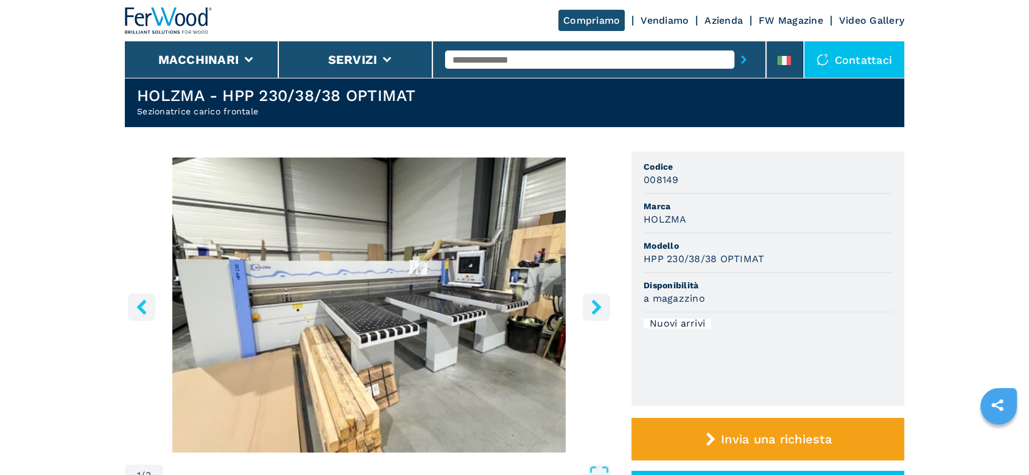
scroll to position [0, 0]
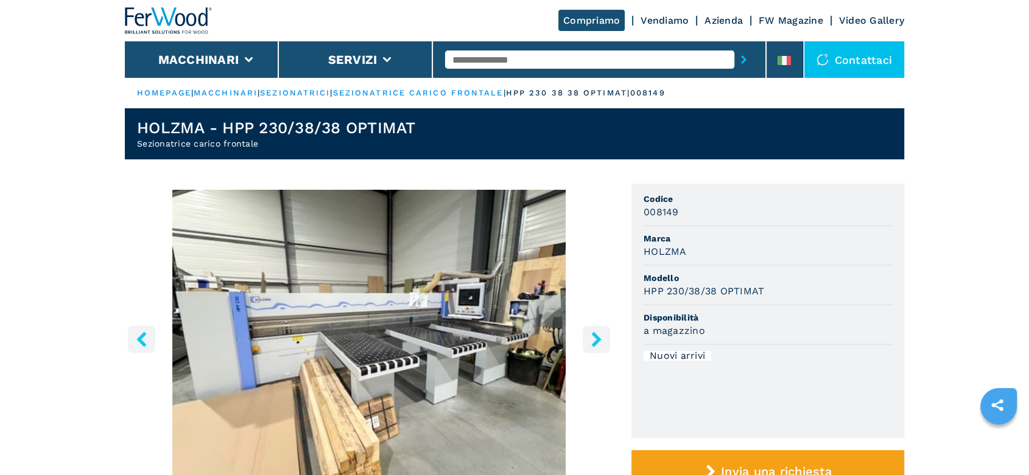
click at [401, 90] on link "sezionatrice carico frontale" at bounding box center [418, 92] width 170 height 9
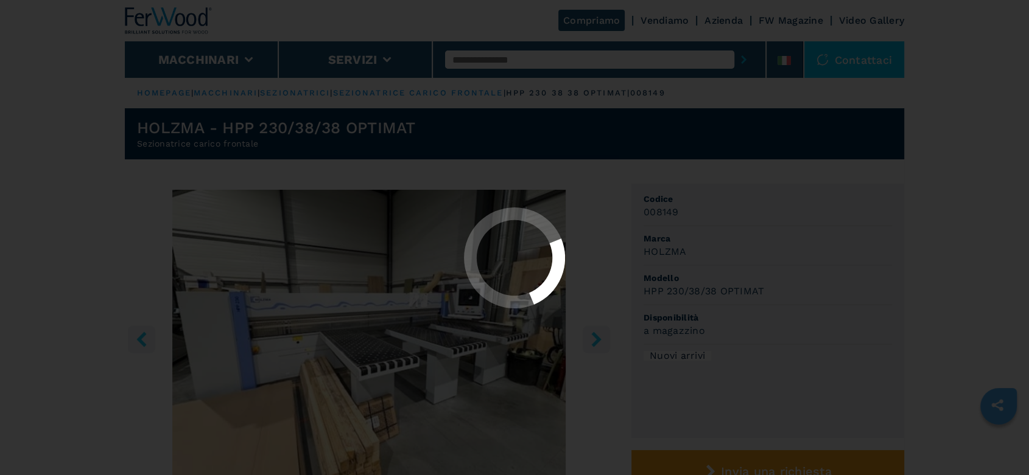
select select "**********"
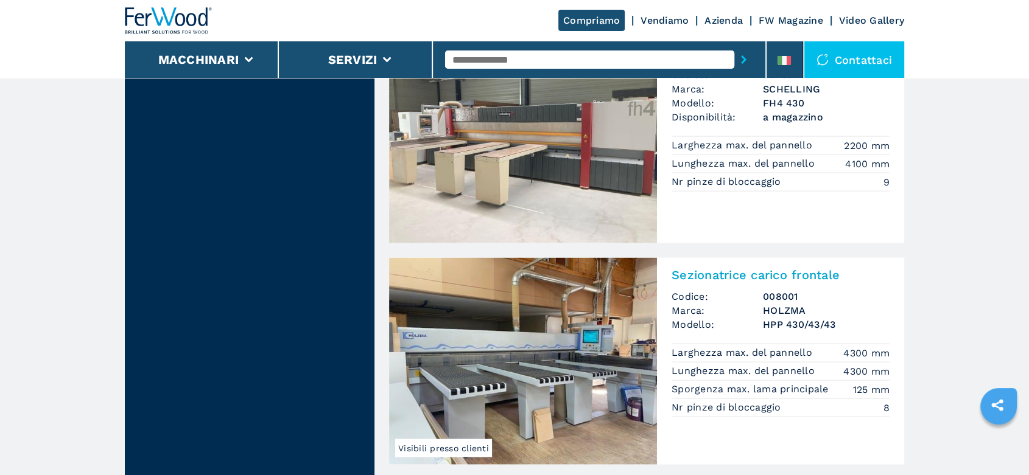
scroll to position [2637, 0]
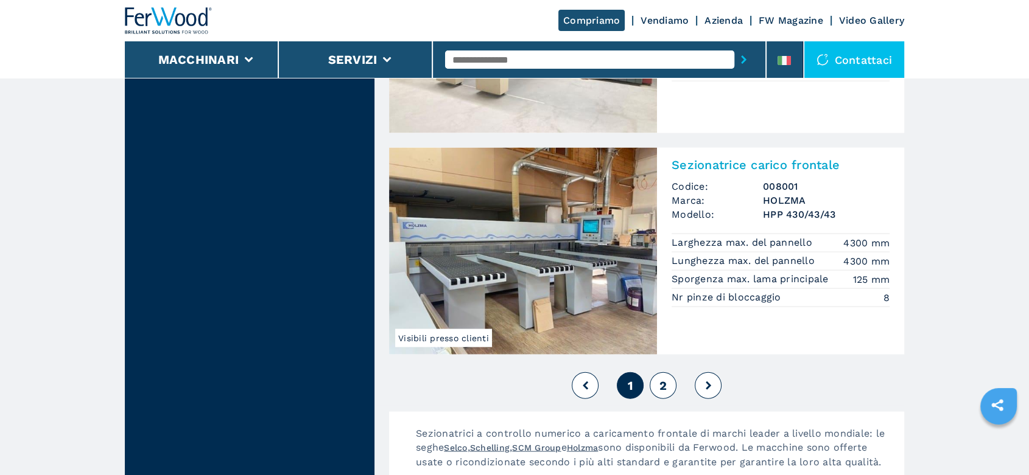
click at [652, 379] on button "2" at bounding box center [662, 386] width 27 height 27
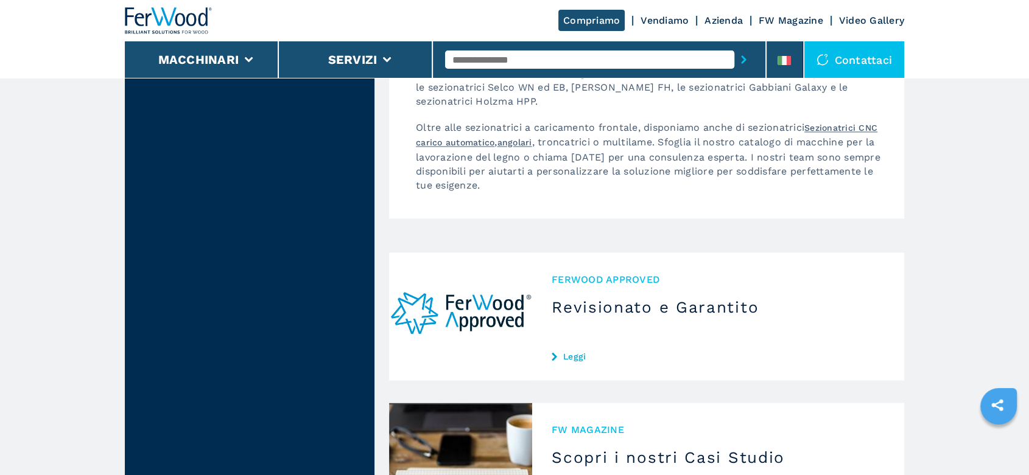
scroll to position [1690, 0]
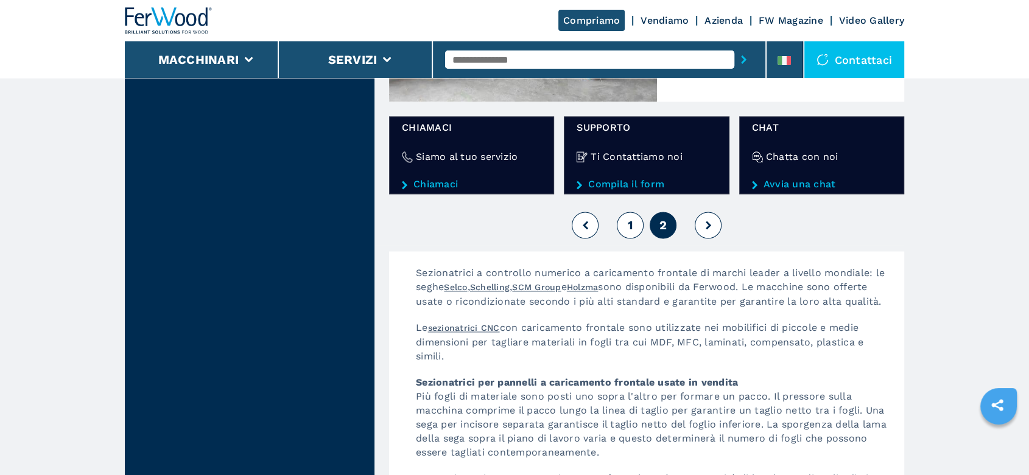
click at [636, 226] on button "1" at bounding box center [630, 225] width 27 height 27
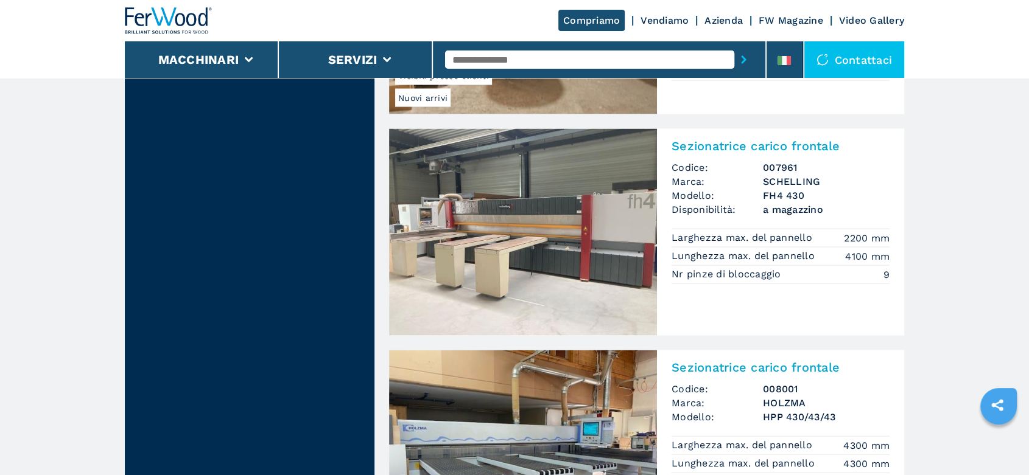
scroll to position [2502, 0]
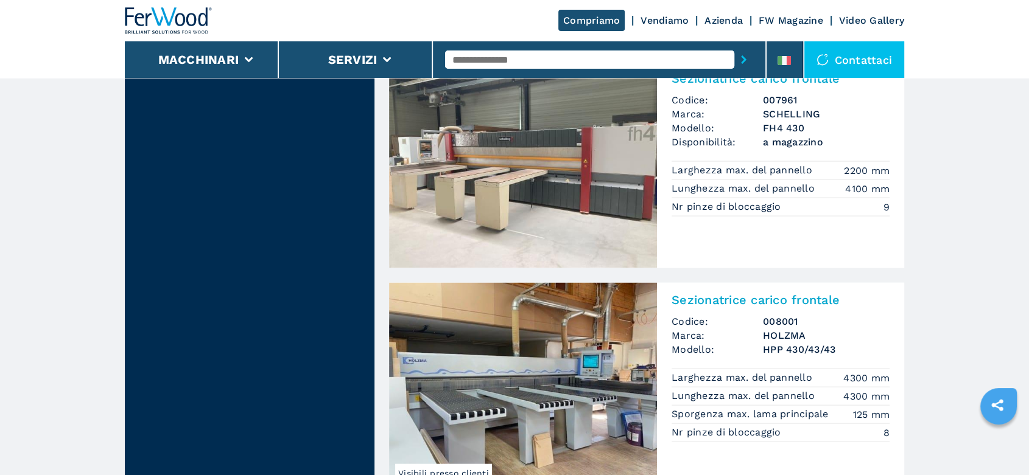
click at [772, 340] on h3 "HOLZMA" at bounding box center [826, 336] width 127 height 14
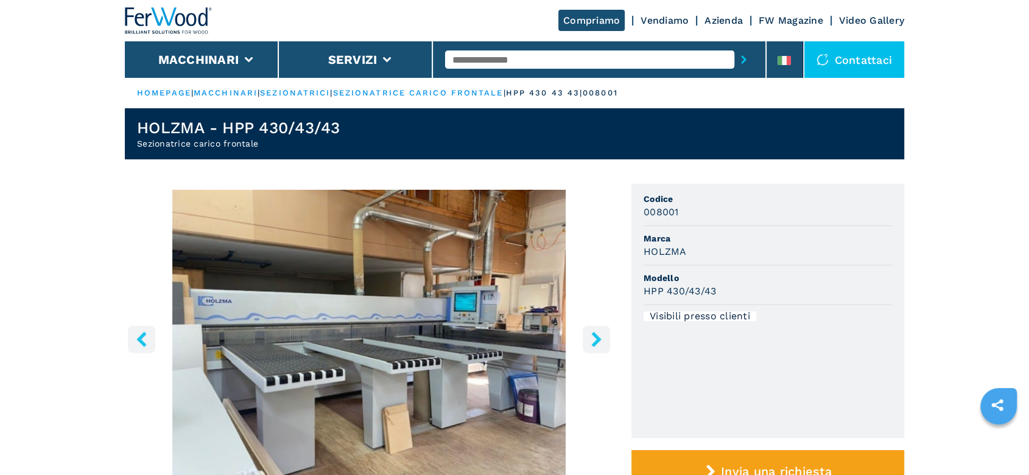
click at [304, 92] on link "sezionatrici" at bounding box center [295, 92] width 70 height 9
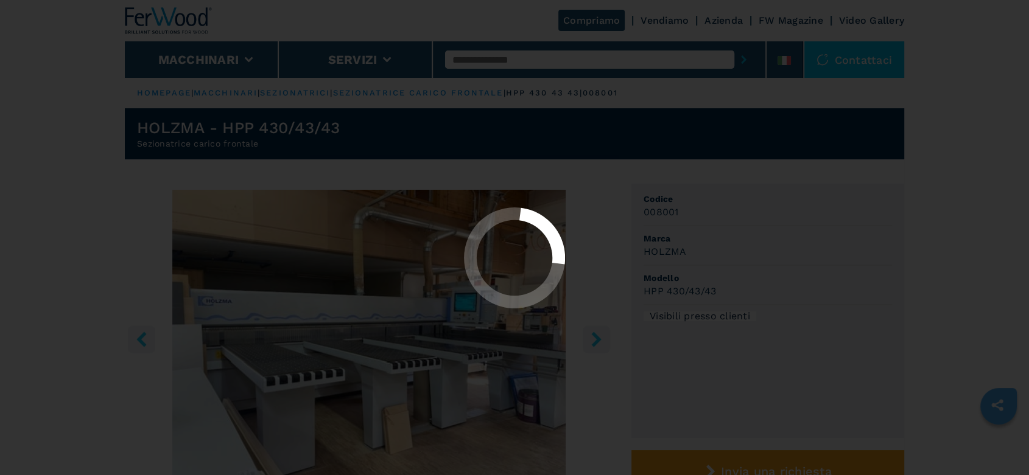
select select "**********"
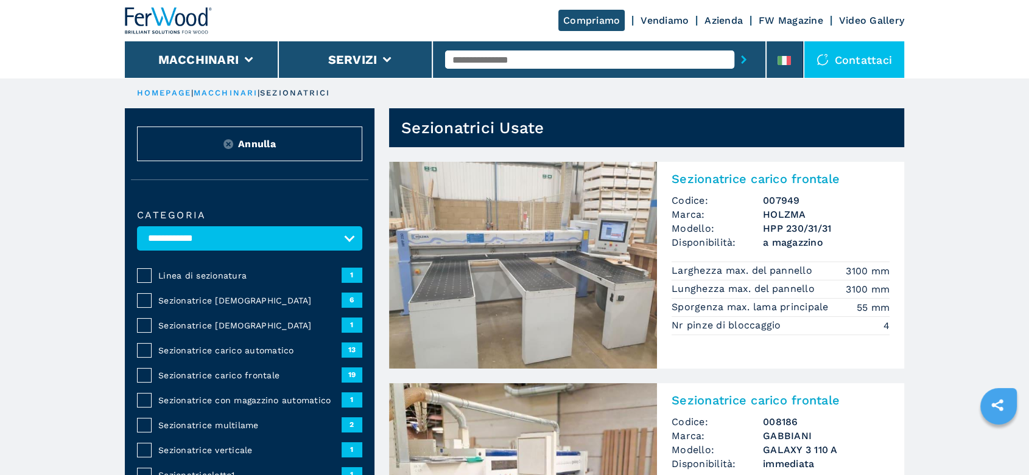
click at [158, 91] on link "HOMEPAGE" at bounding box center [164, 92] width 54 height 9
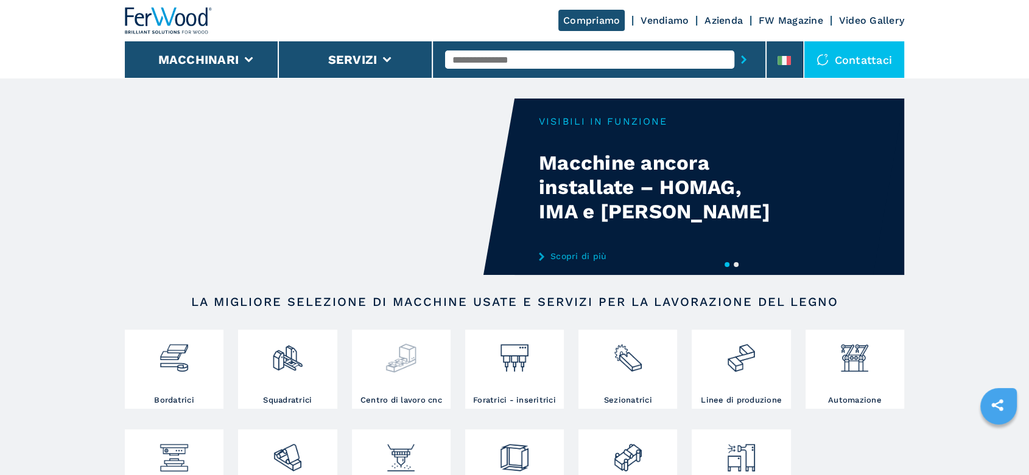
scroll to position [68, 0]
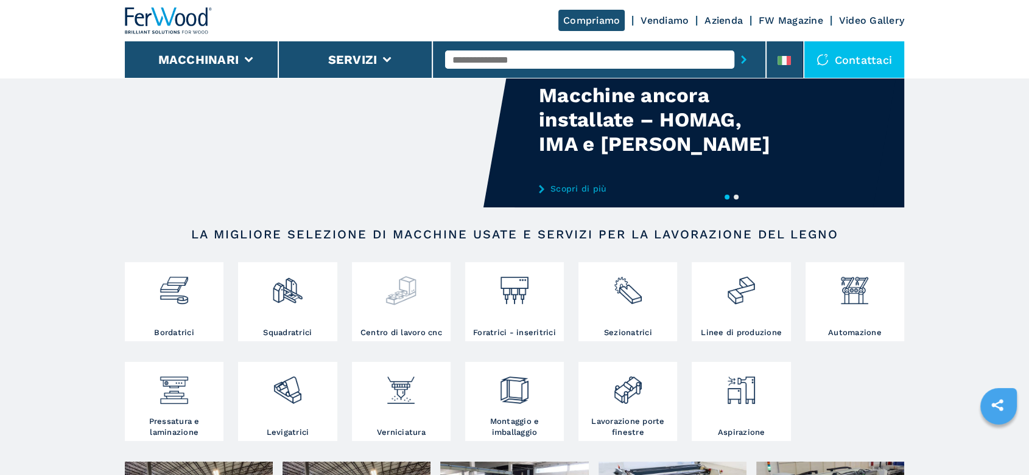
click at [403, 298] on img at bounding box center [401, 285] width 32 height 41
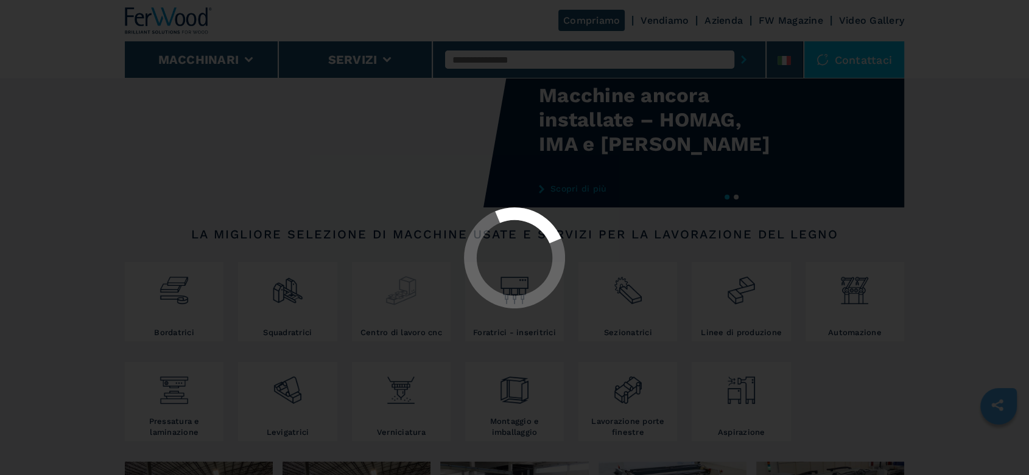
select select "**********"
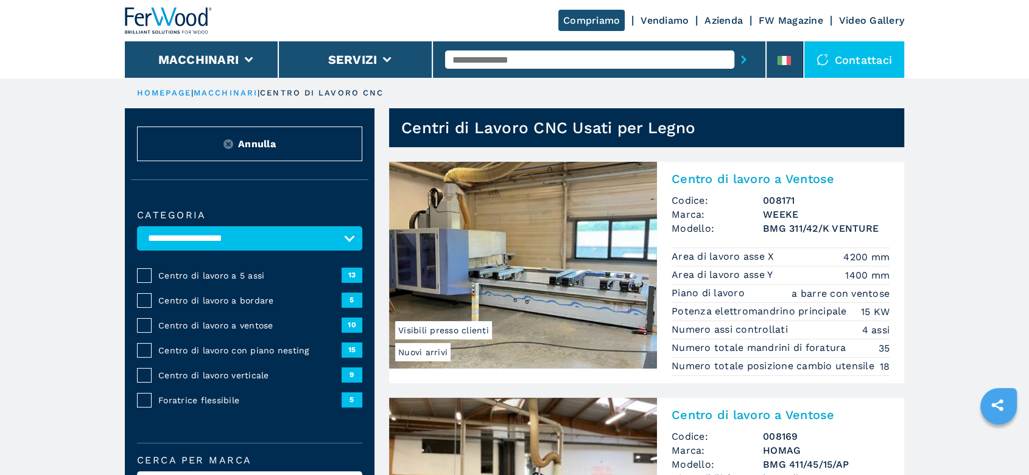
click at [240, 275] on span "Centro di lavoro a 5 assi" at bounding box center [249, 276] width 183 height 12
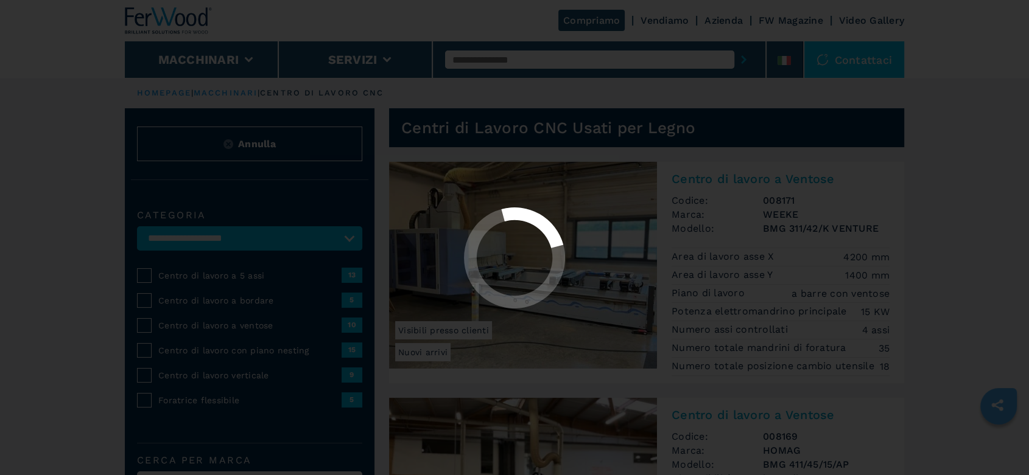
select select "**********"
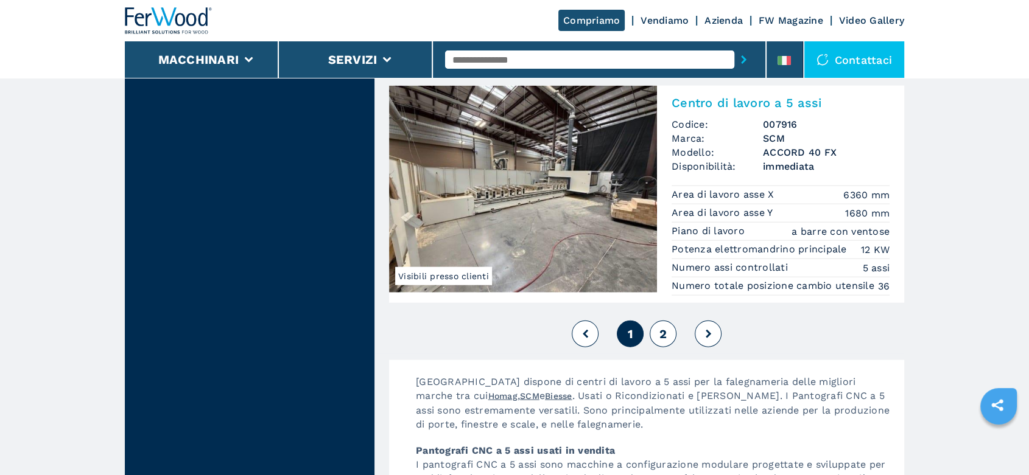
scroll to position [3043, 0]
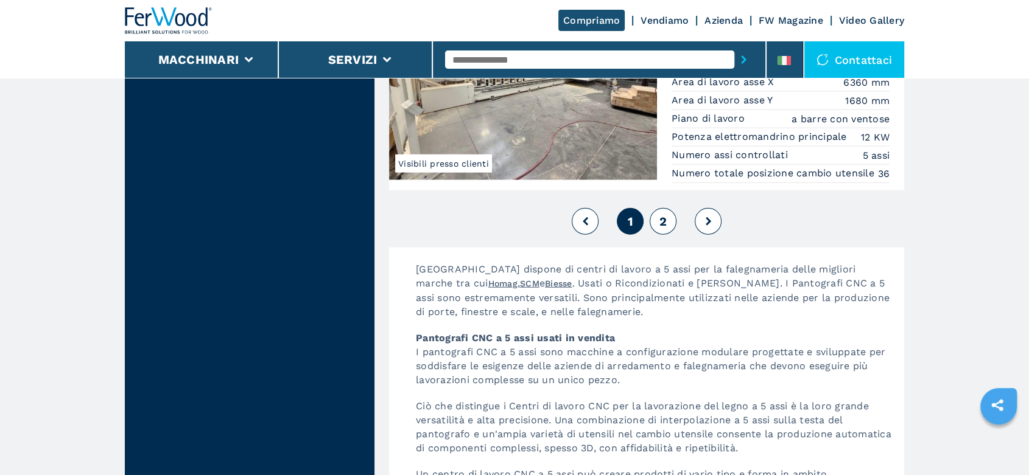
click at [709, 226] on icon at bounding box center [707, 221] width 5 height 9
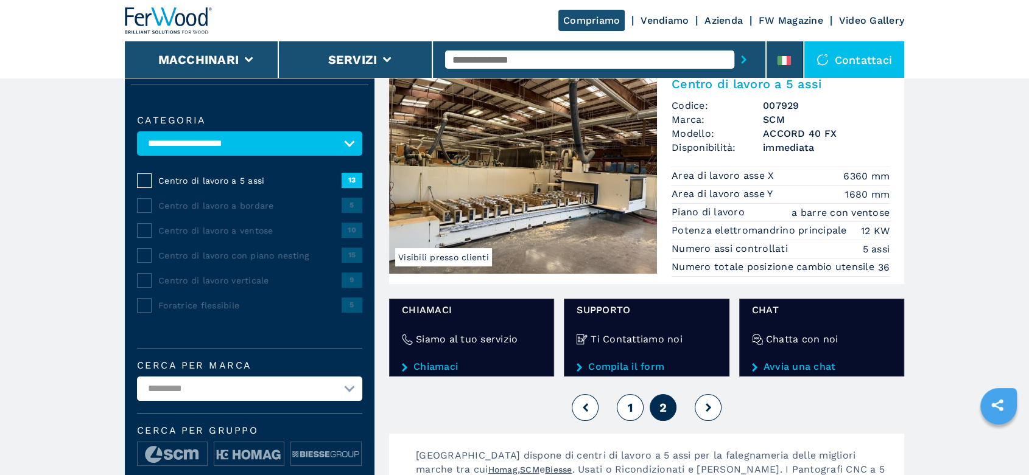
scroll to position [203, 0]
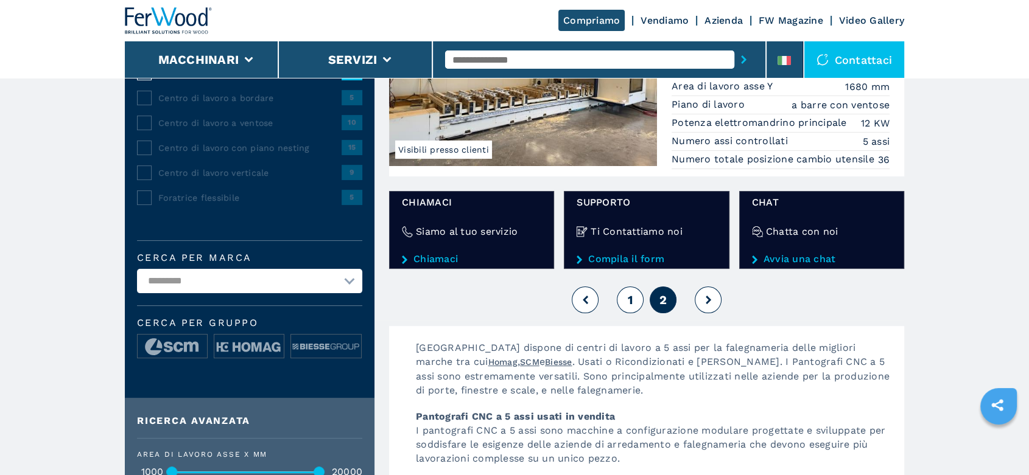
click at [586, 297] on icon at bounding box center [585, 300] width 5 height 9
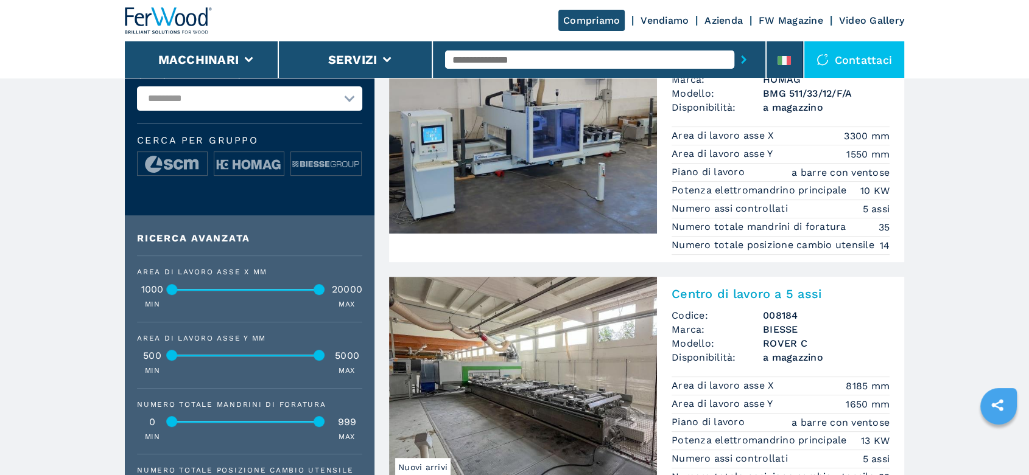
scroll to position [473, 0]
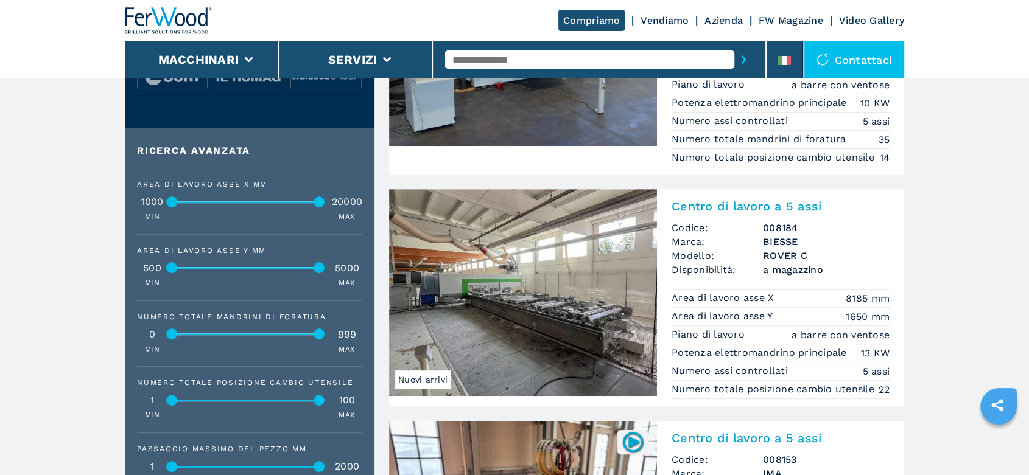
click at [796, 263] on h3 "ROVER C" at bounding box center [826, 256] width 127 height 14
